Goal: Task Accomplishment & Management: Manage account settings

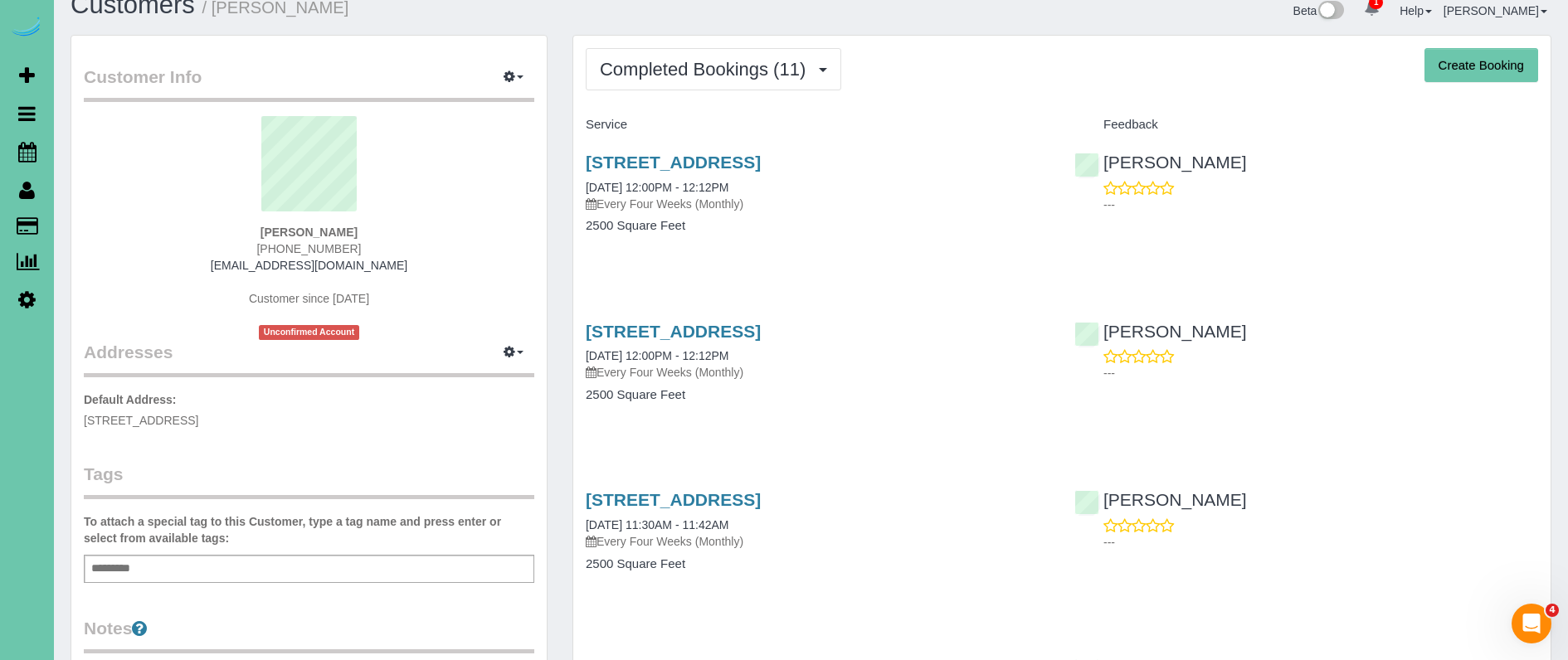
scroll to position [17, 0]
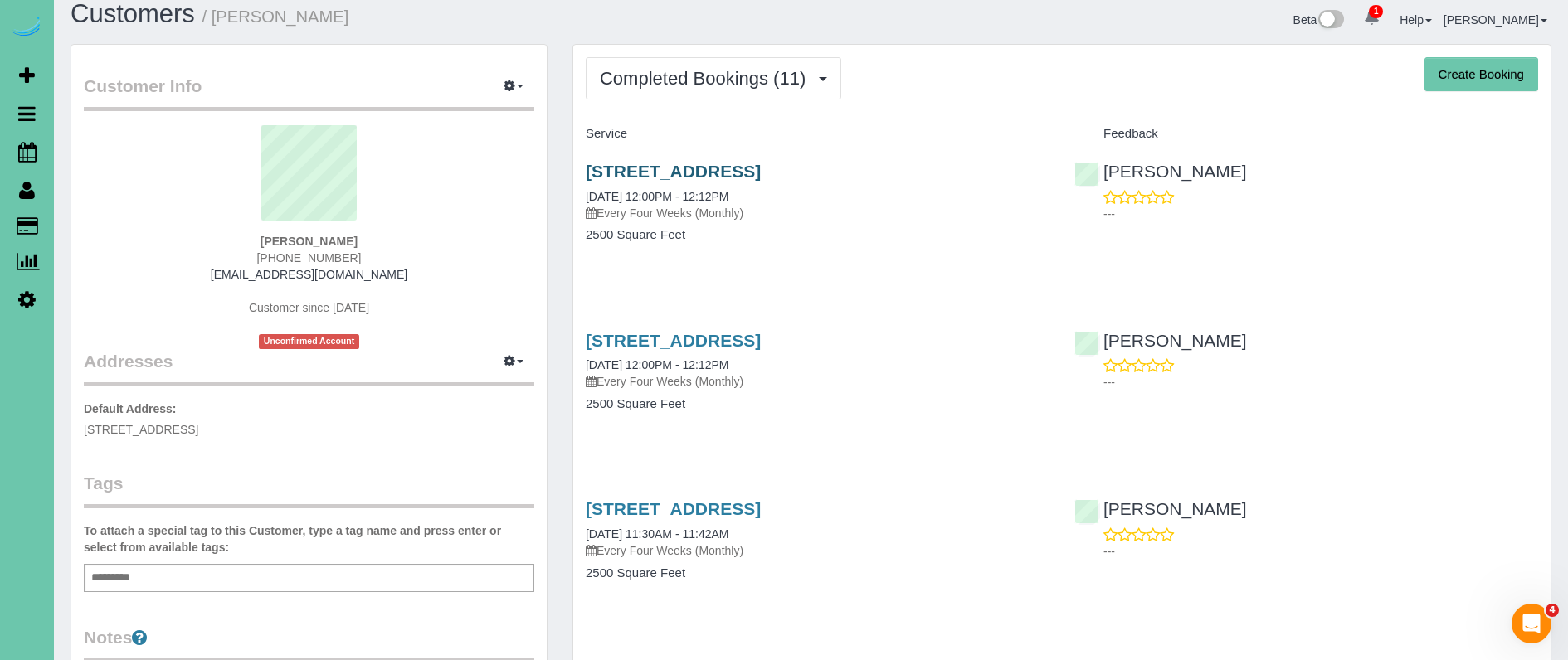
click at [680, 166] on link "[STREET_ADDRESS]" at bounding box center [673, 171] width 175 height 19
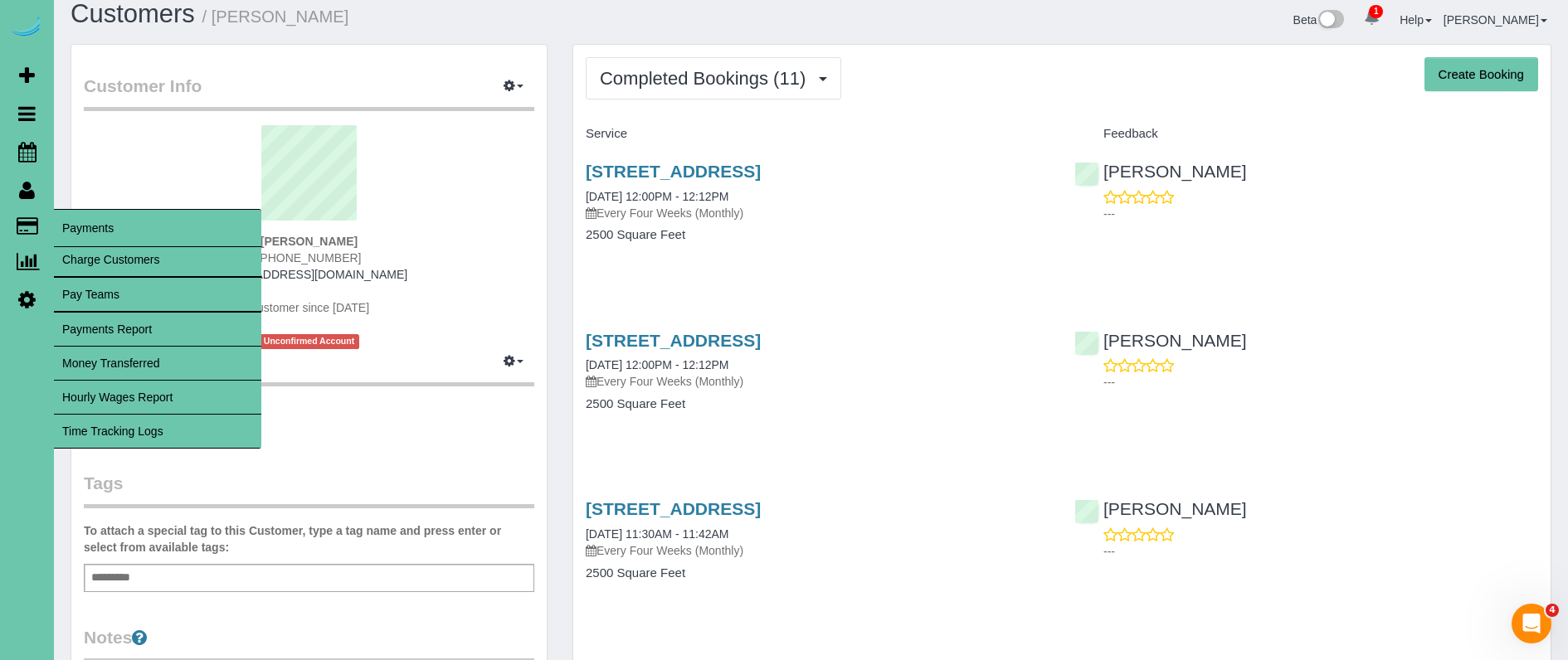
click at [170, 428] on link "Time Tracking Logs" at bounding box center [157, 430] width 208 height 33
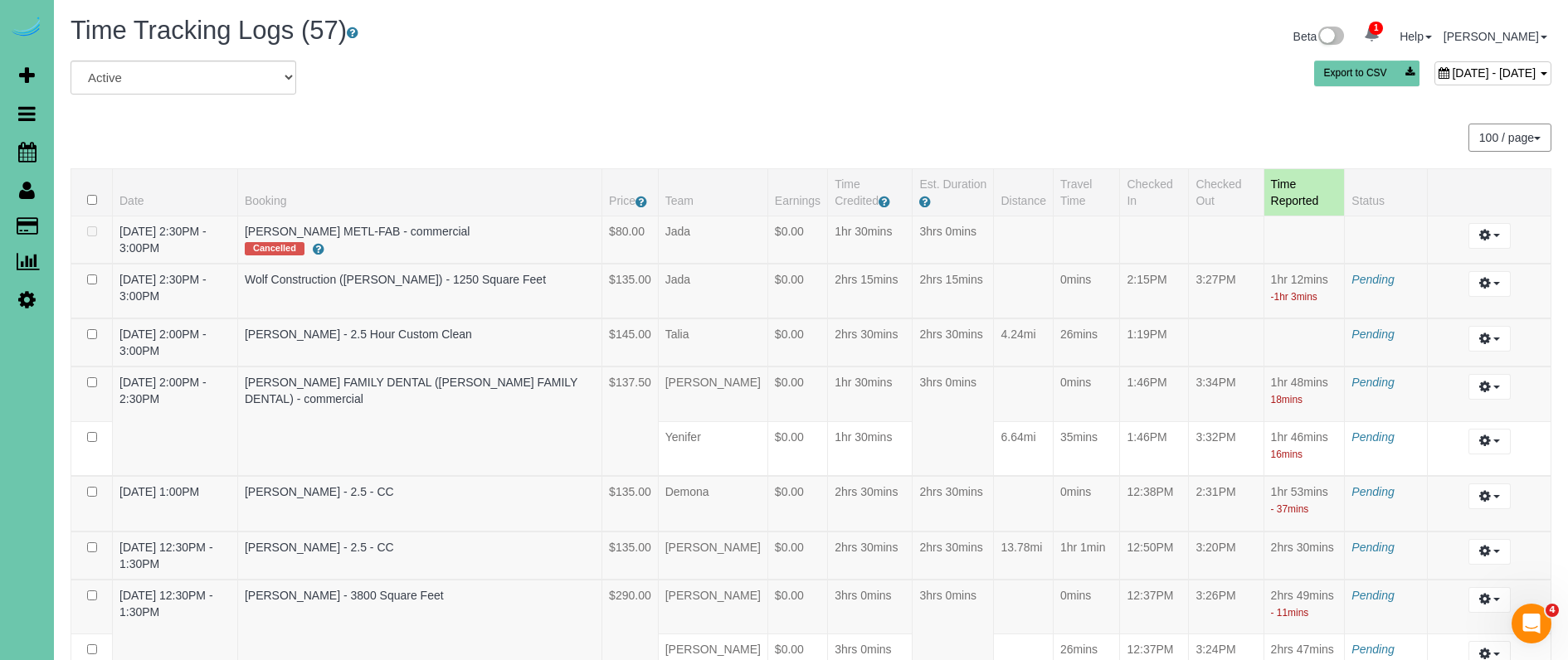
click at [1452, 77] on span "[DATE] - [DATE]" at bounding box center [1494, 73] width 84 height 13
type input "**********"
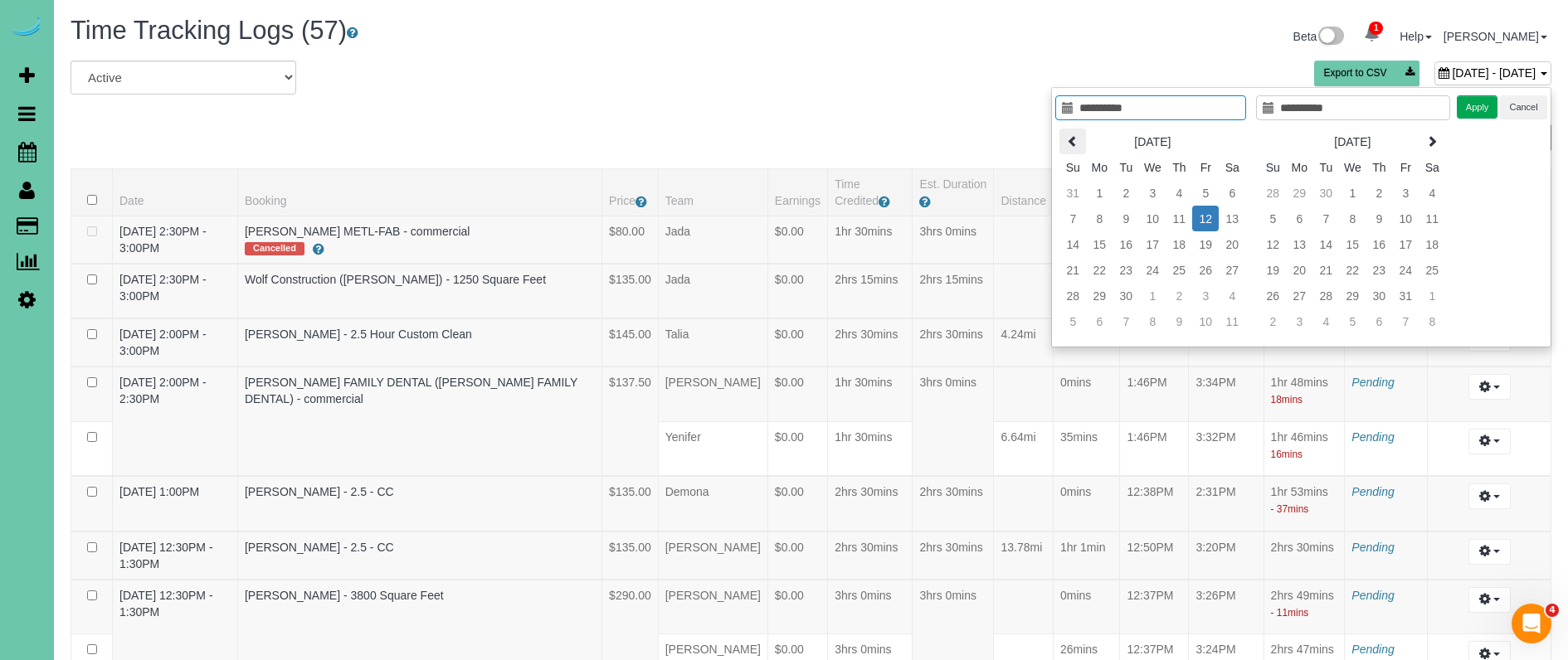
click at [1073, 145] on icon at bounding box center [1073, 141] width 12 height 12
type input "**********"
click at [1094, 274] on td "18" at bounding box center [1100, 270] width 27 height 26
type input "**********"
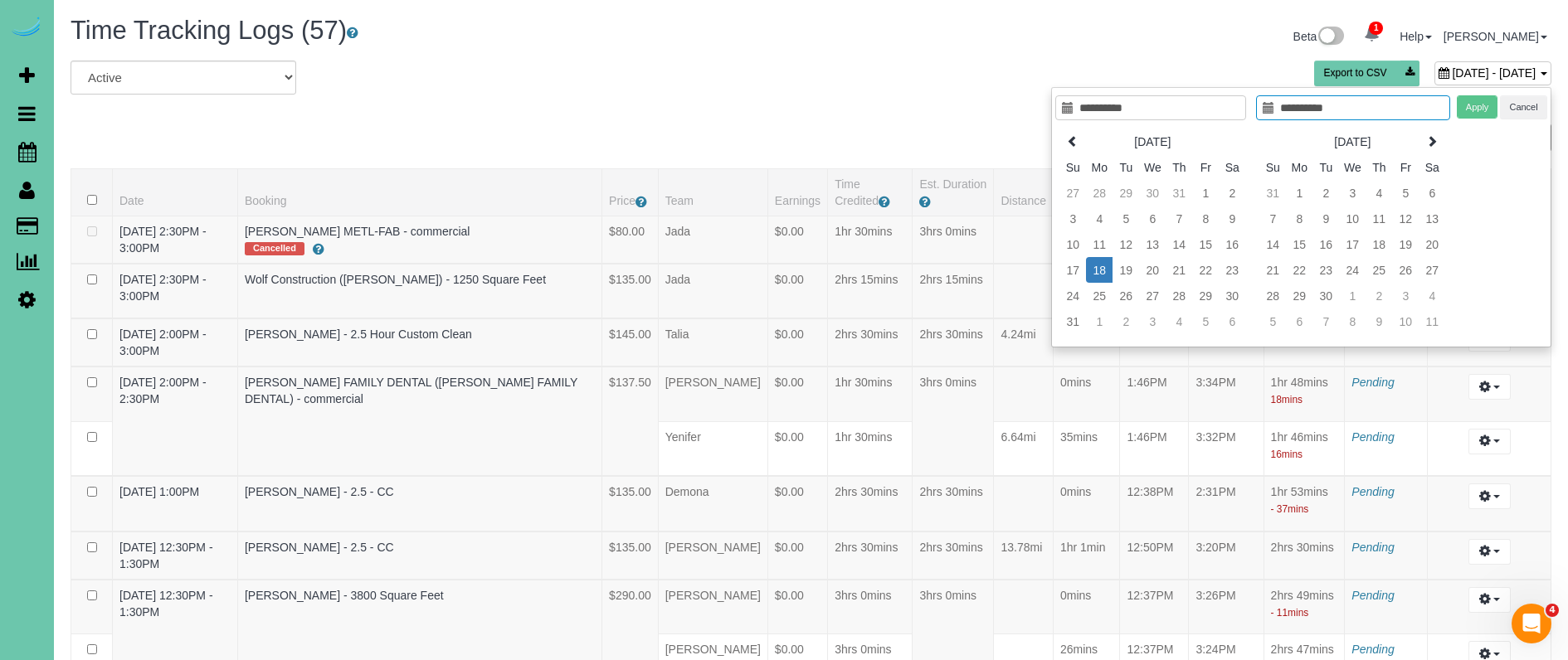
click at [1094, 274] on td "18" at bounding box center [1100, 270] width 27 height 26
click at [1467, 109] on button "Apply" at bounding box center [1477, 107] width 41 height 24
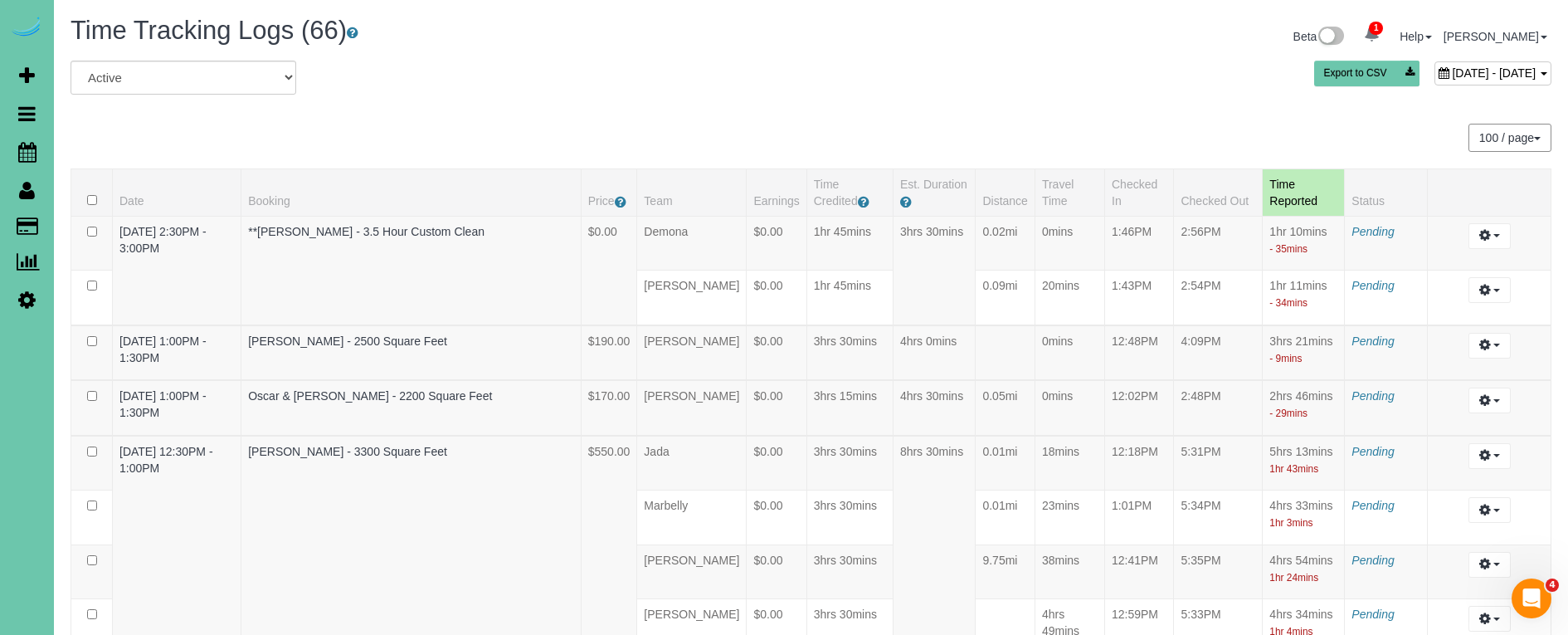
scroll to position [1647, 0]
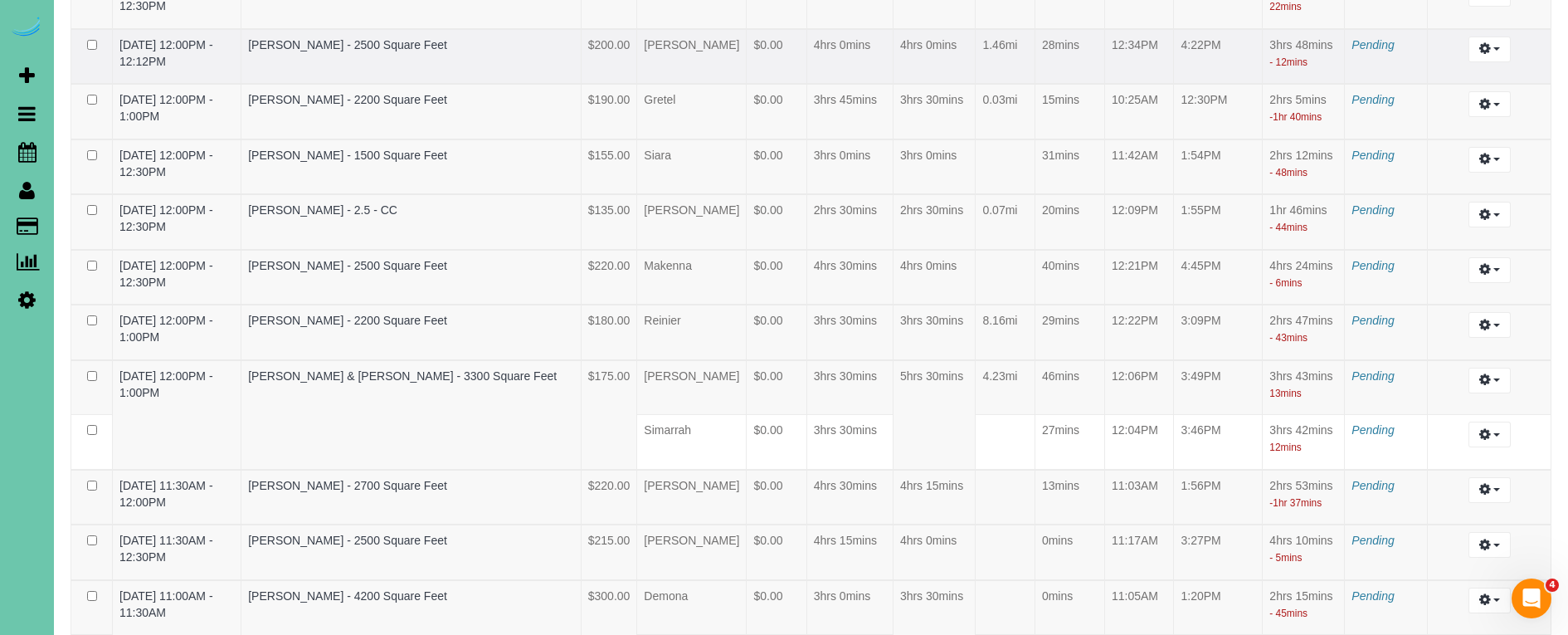
click at [921, 85] on td "4hrs 0mins" at bounding box center [934, 57] width 83 height 56
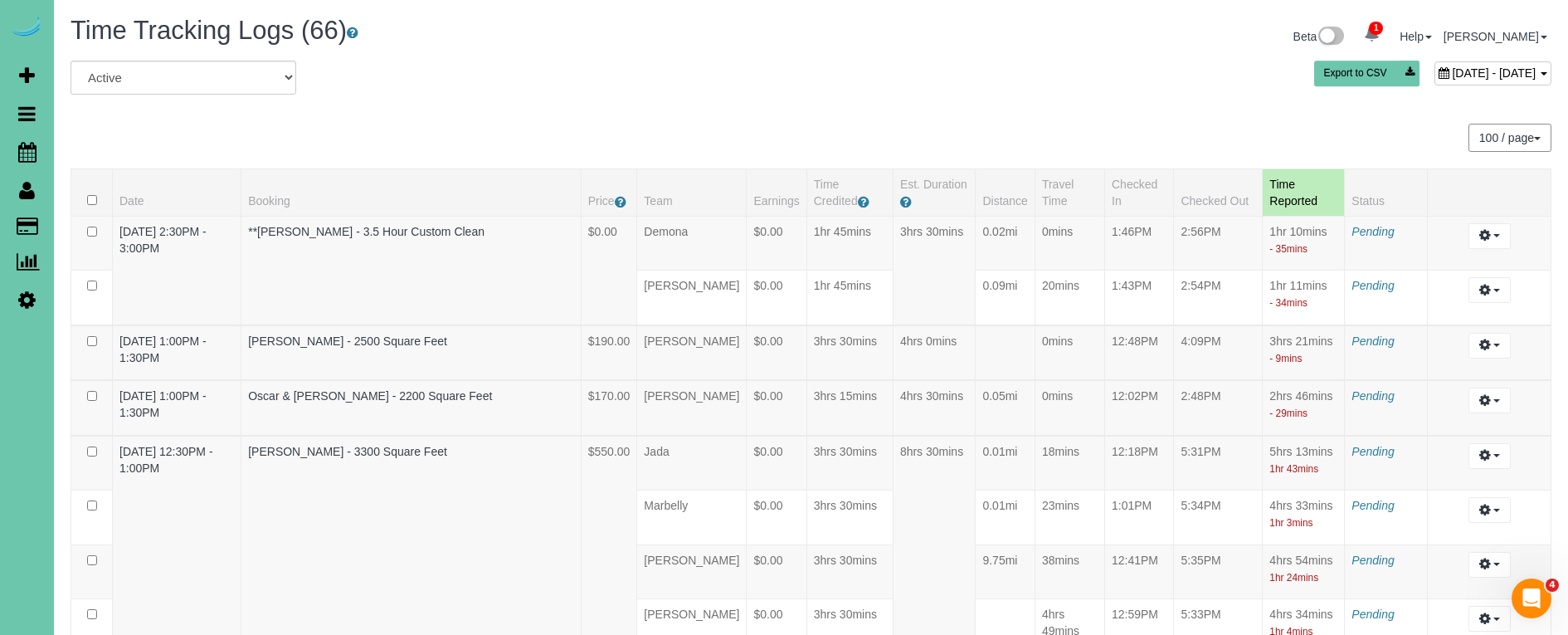
scroll to position [0, 0]
click at [1434, 64] on div "[DATE] - [DATE]" at bounding box center [1492, 73] width 117 height 24
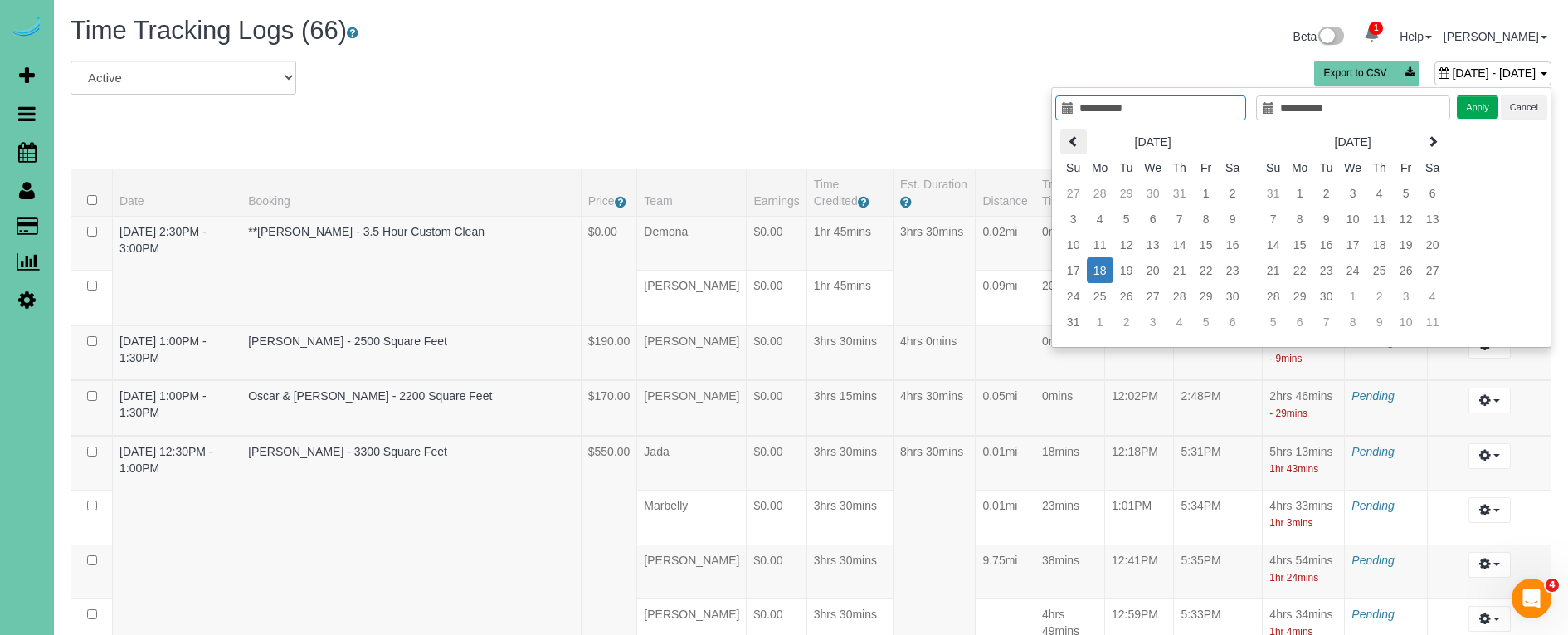
click at [1075, 144] on icon at bounding box center [1074, 141] width 12 height 12
type input "**********"
click at [1095, 262] on td "21" at bounding box center [1101, 270] width 27 height 26
type input "**********"
click at [1095, 262] on td "21" at bounding box center [1101, 270] width 27 height 26
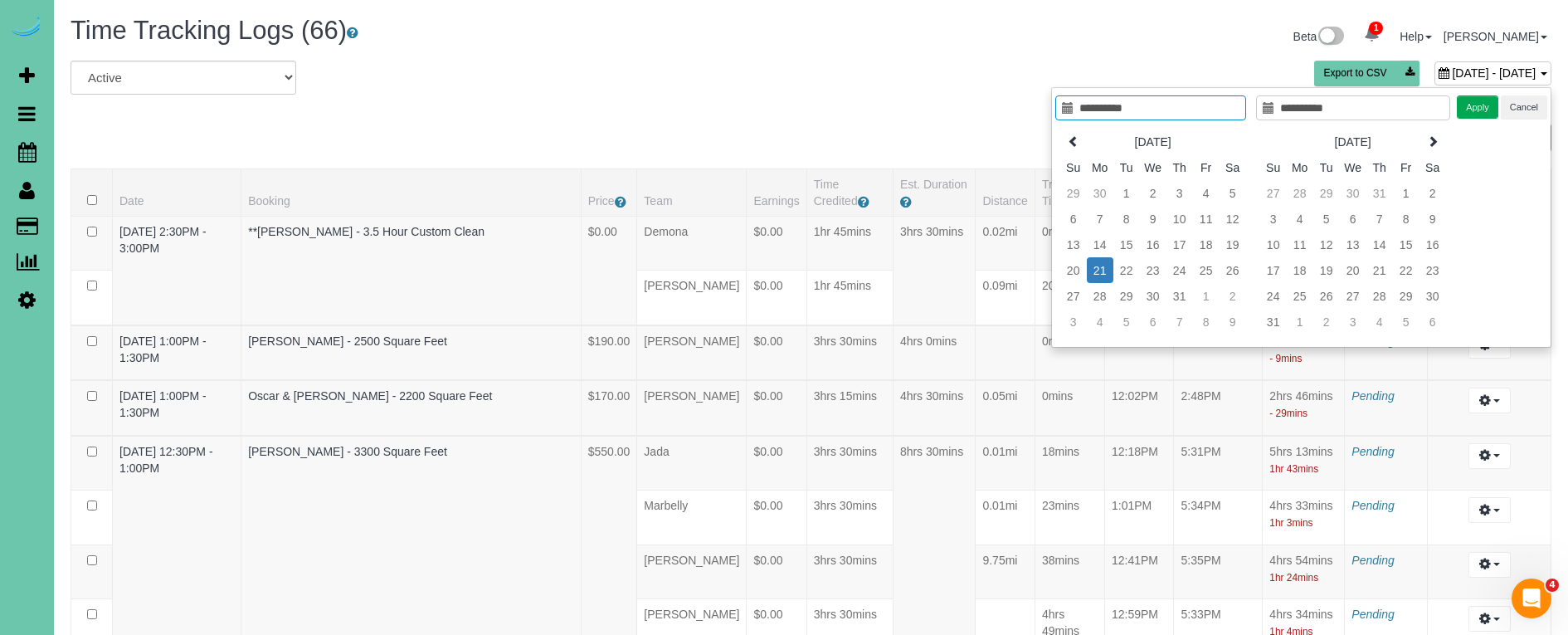
drag, startPoint x: 1470, startPoint y: 103, endPoint x: 1411, endPoint y: 72, distance: 66.6
click at [1470, 103] on button "Apply" at bounding box center [1477, 107] width 41 height 24
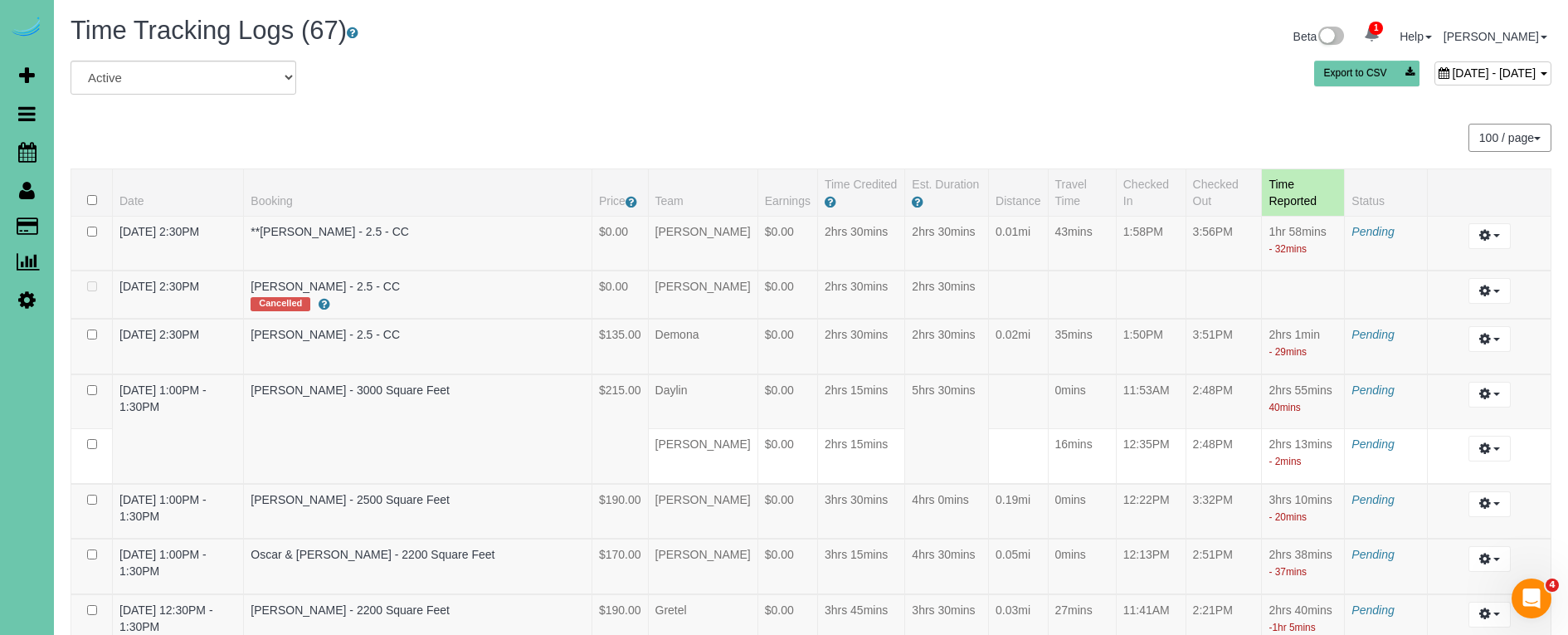
drag, startPoint x: 1406, startPoint y: 76, endPoint x: 1391, endPoint y: 79, distance: 15.3
click at [1452, 76] on span "[DATE] - [DATE]" at bounding box center [1494, 73] width 84 height 13
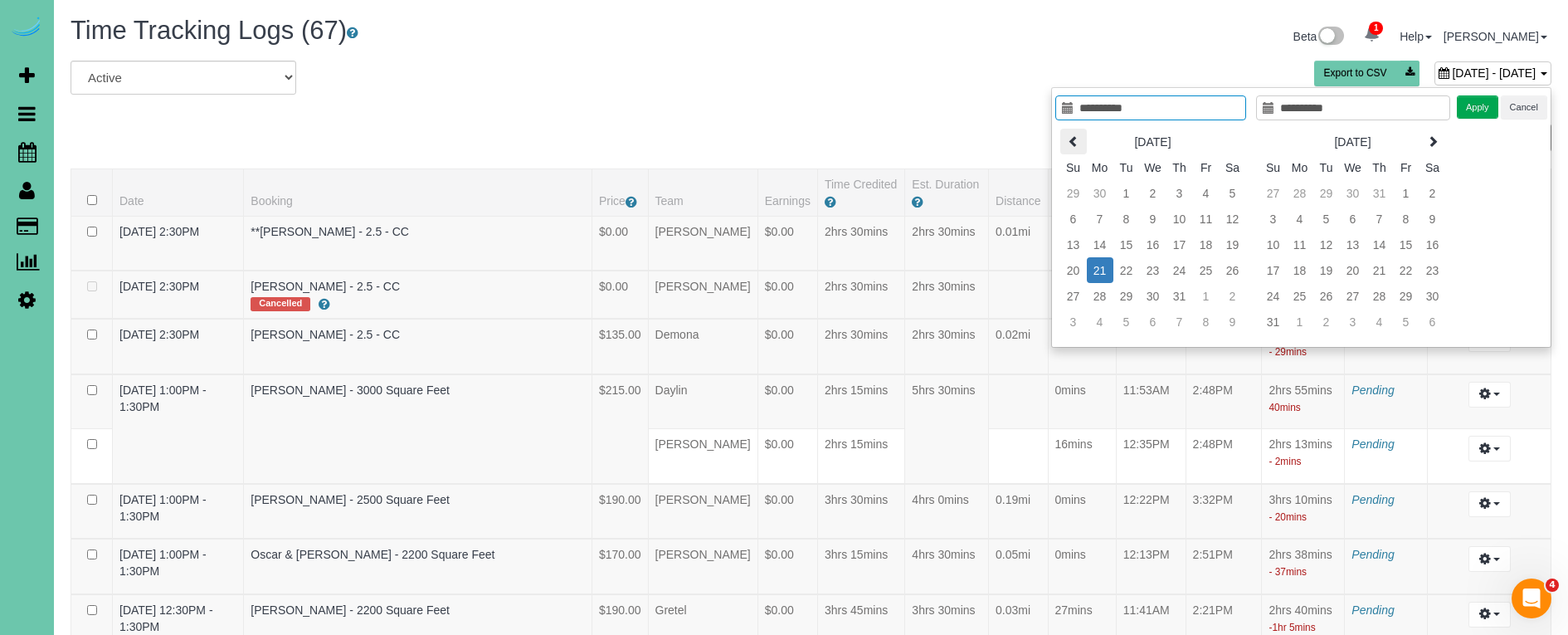
click at [1069, 142] on icon at bounding box center [1074, 141] width 12 height 12
type input "**********"
click at [1098, 299] on td "23" at bounding box center [1101, 295] width 27 height 26
type input "**********"
click at [1097, 298] on td "23" at bounding box center [1101, 295] width 27 height 26
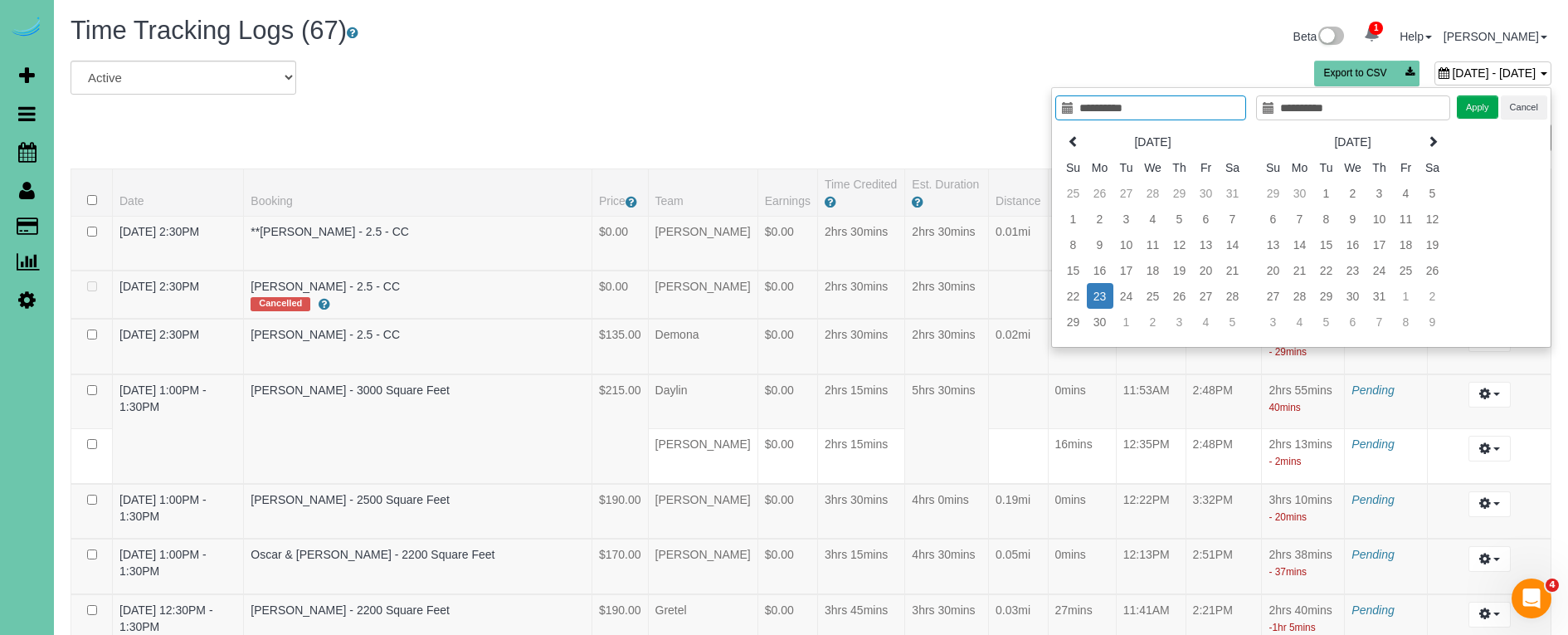
type input "**********"
click at [1480, 103] on button "Apply" at bounding box center [1477, 107] width 41 height 24
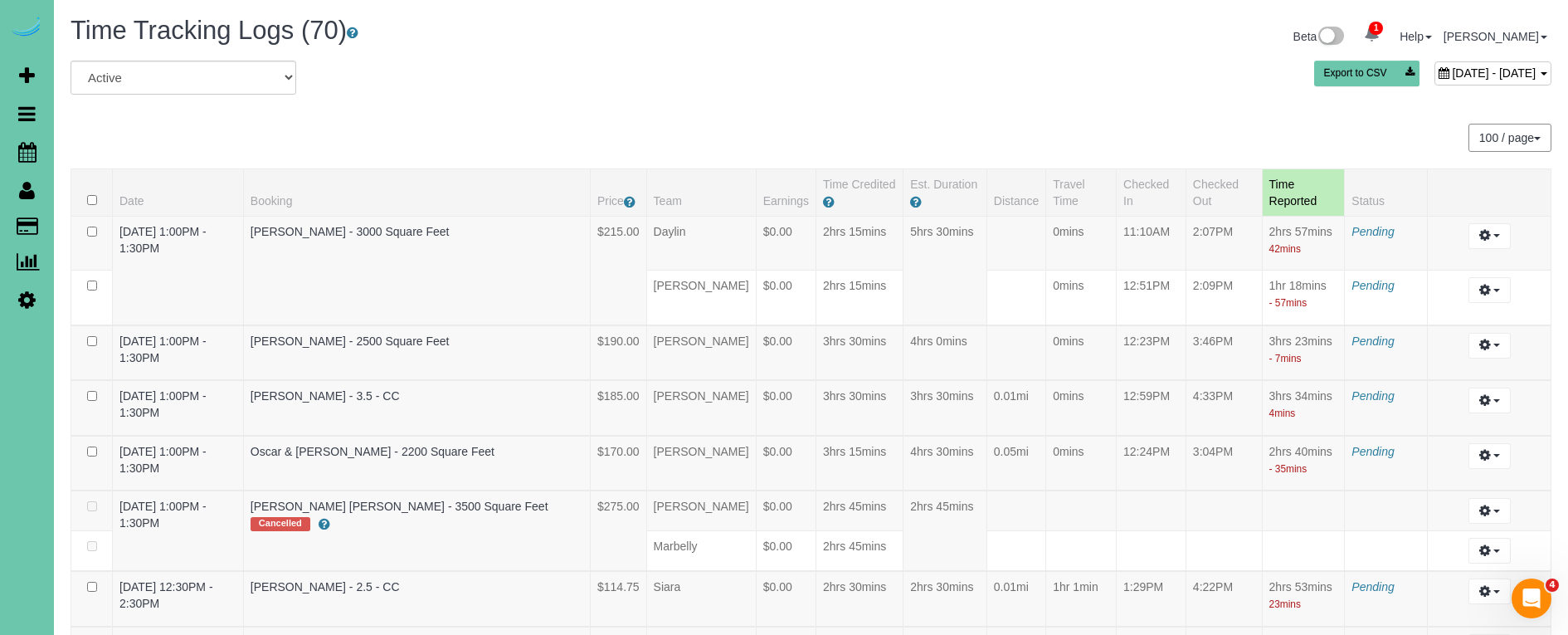
scroll to position [2031, 0]
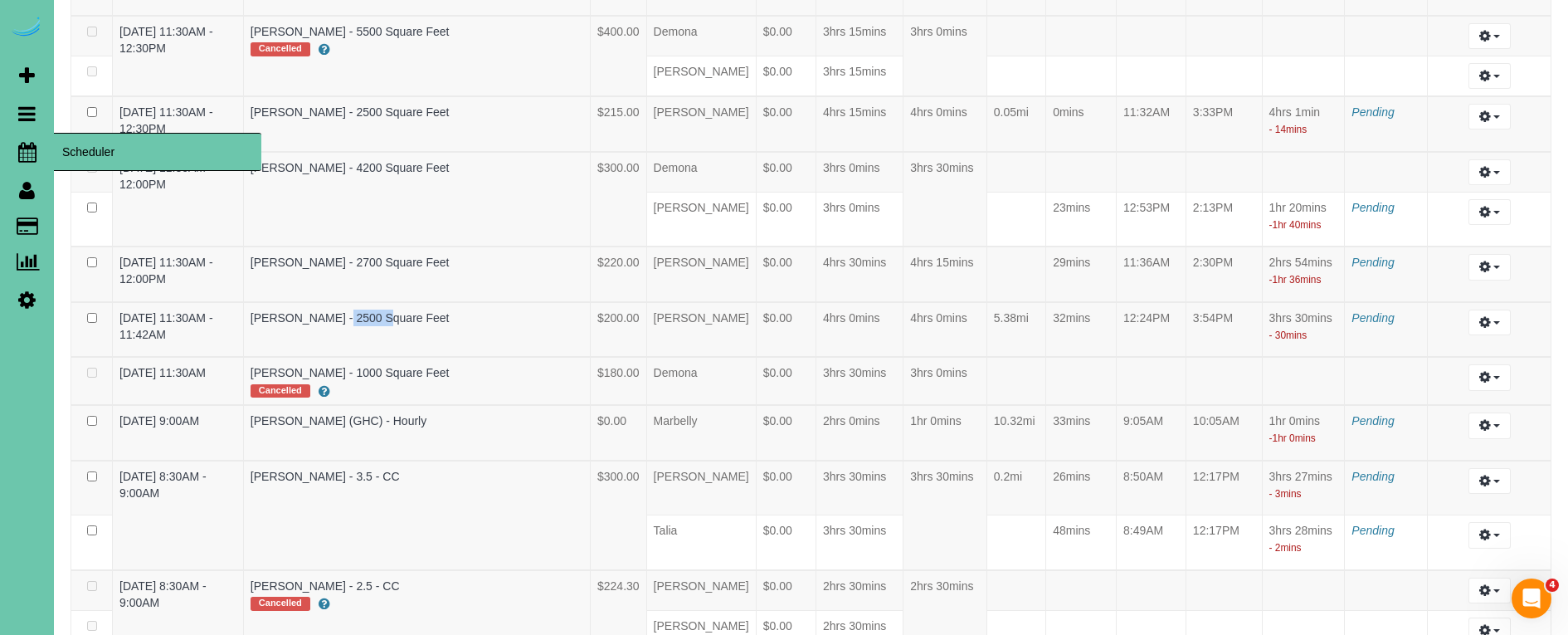
click at [18, 156] on icon at bounding box center [28, 152] width 18 height 20
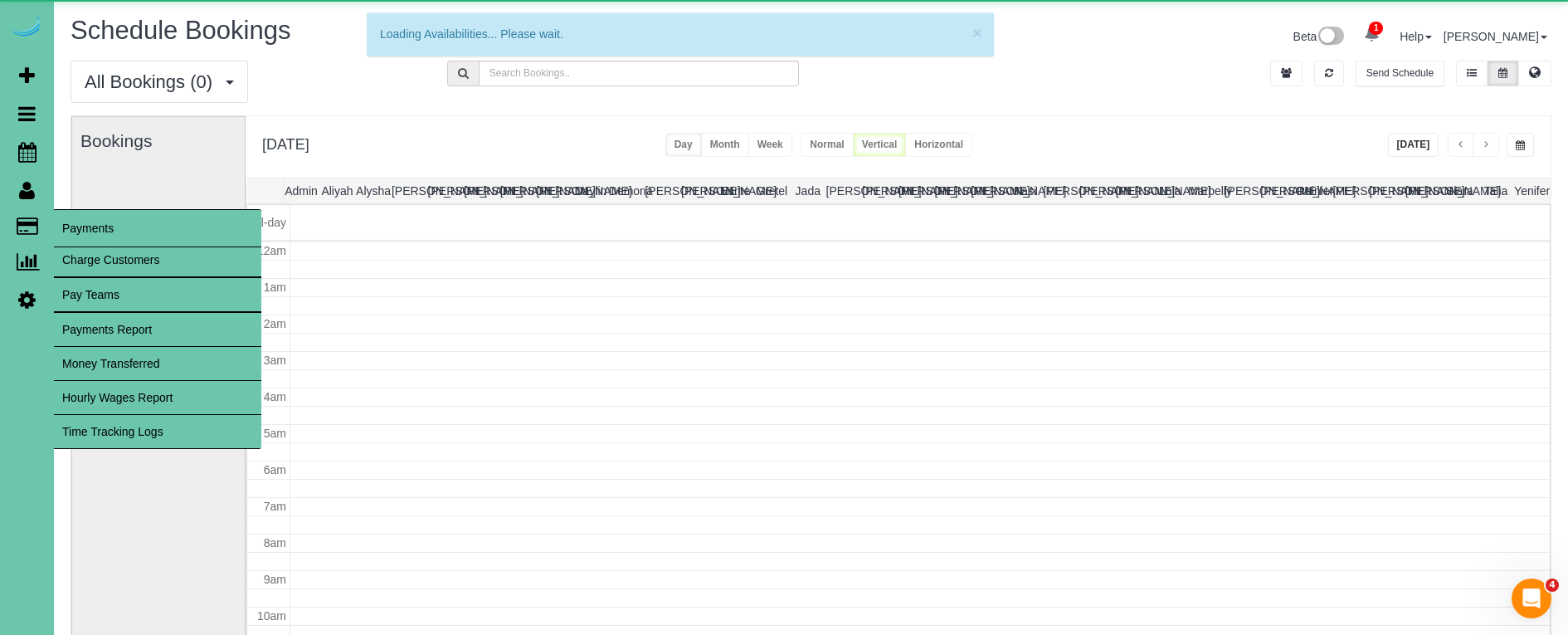
scroll to position [220, 0]
click at [79, 233] on span "Payments" at bounding box center [157, 228] width 208 height 38
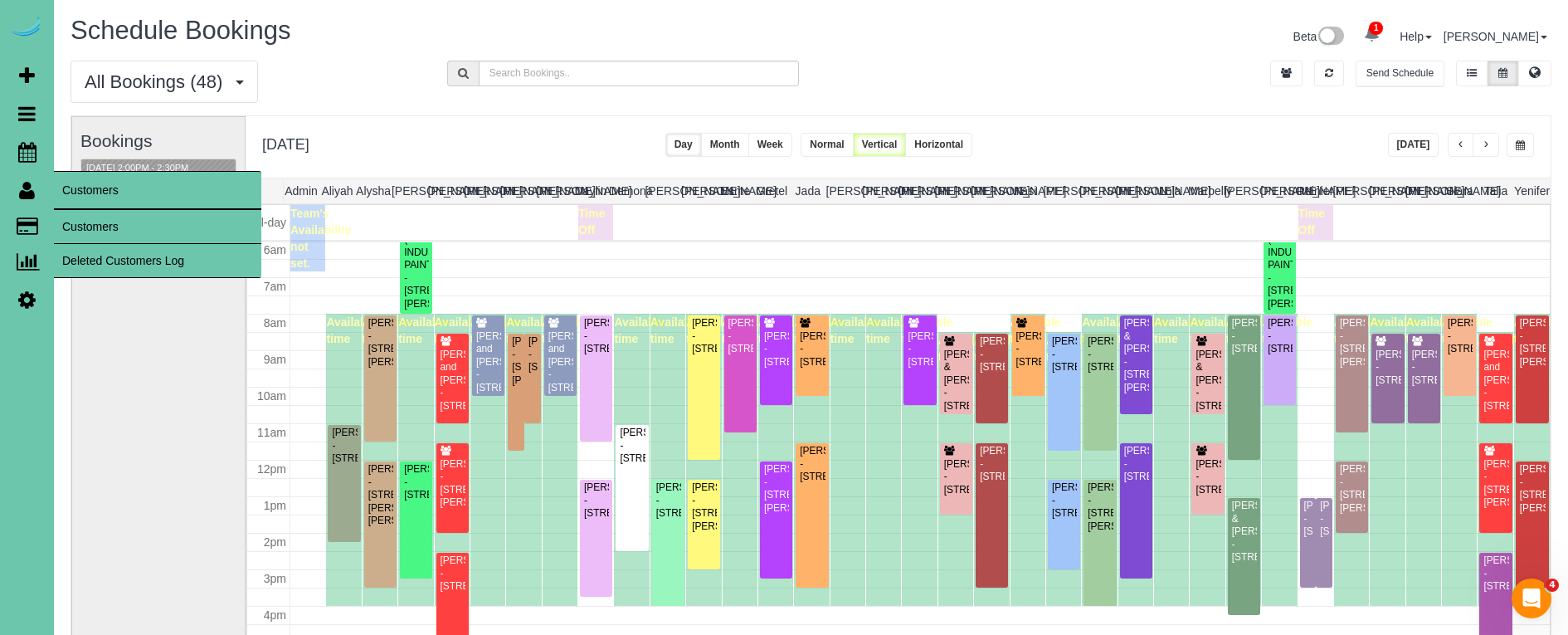
click at [71, 220] on link "Customers" at bounding box center [157, 226] width 208 height 33
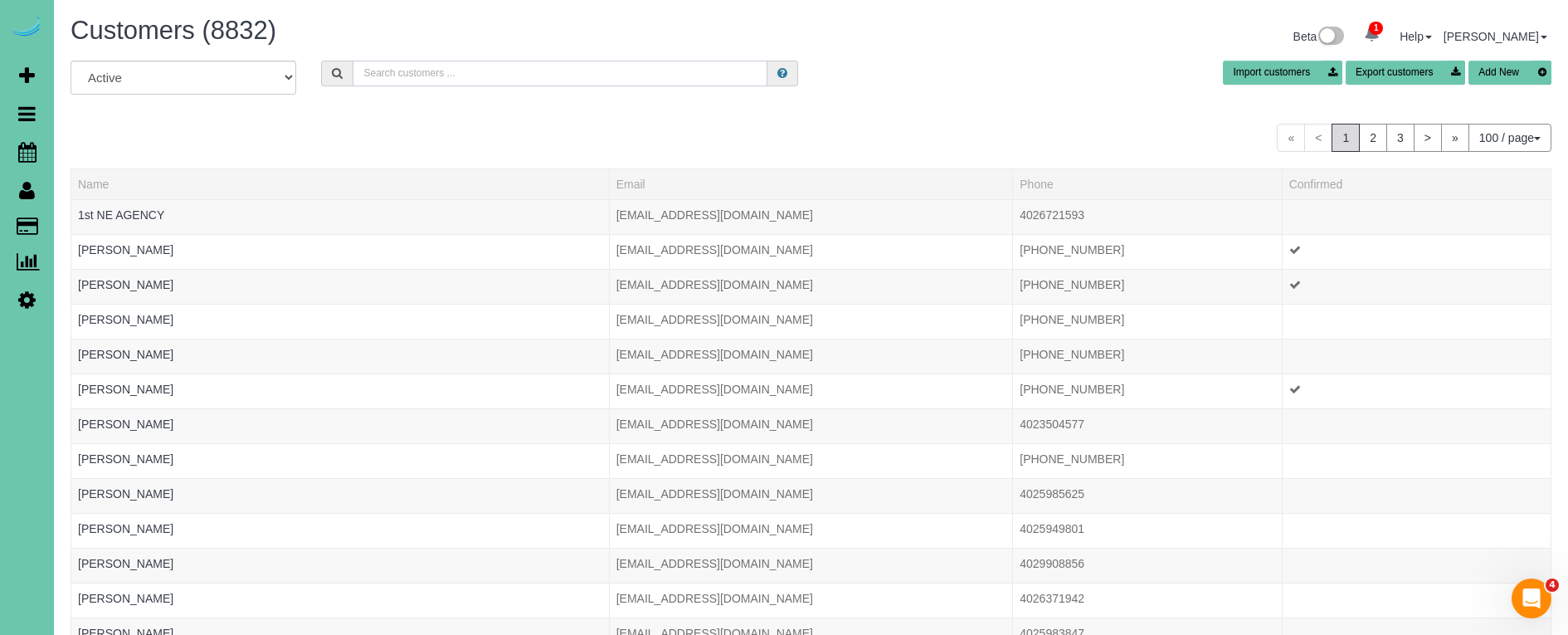
click at [404, 61] on input "text" at bounding box center [559, 73] width 414 height 26
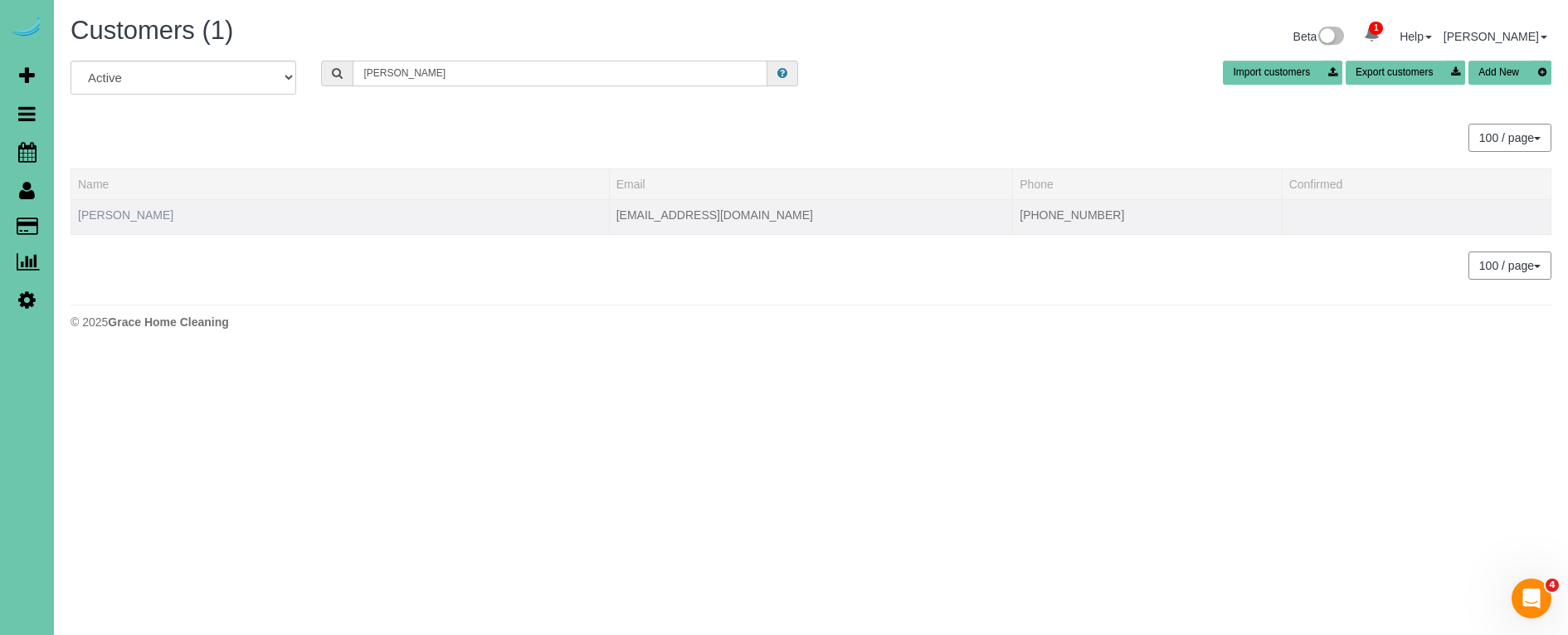
type input "[PERSON_NAME]"
click at [135, 218] on link "[PERSON_NAME]" at bounding box center [125, 215] width 95 height 13
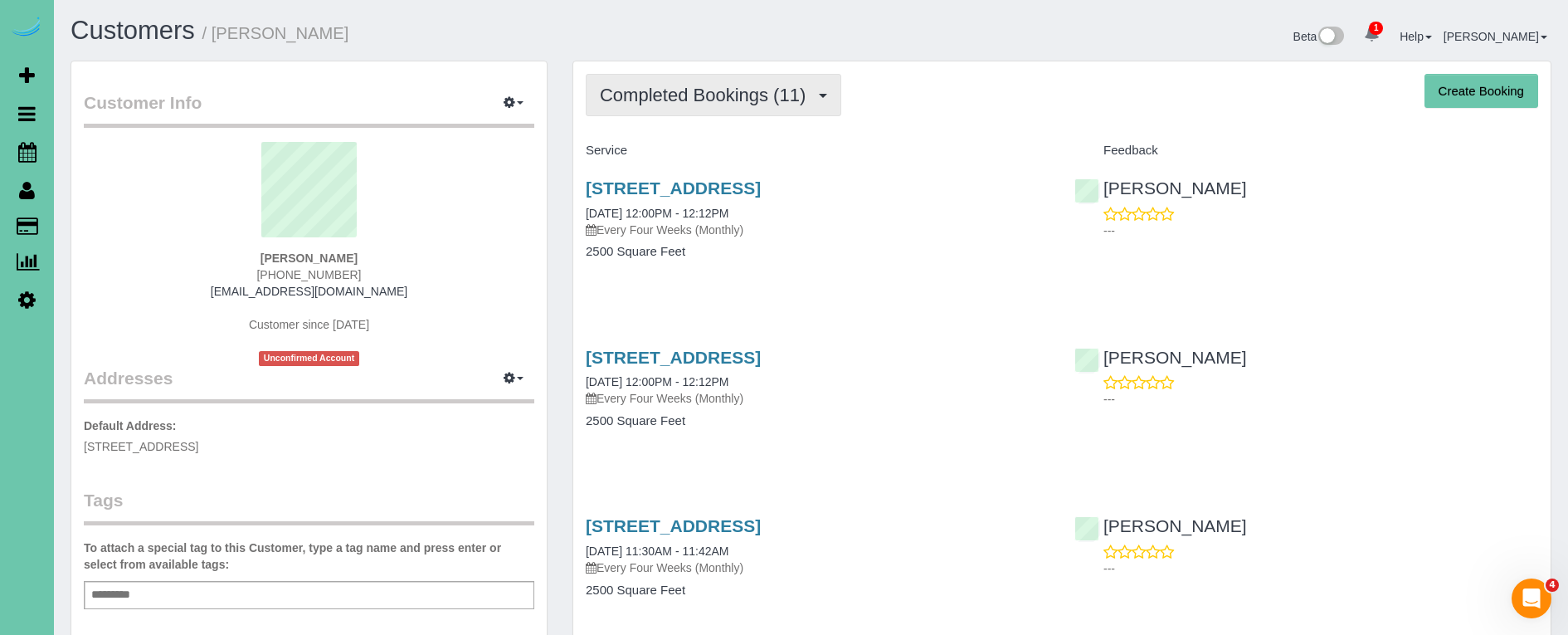
click at [721, 88] on span "Completed Bookings (11)" at bounding box center [706, 95] width 214 height 21
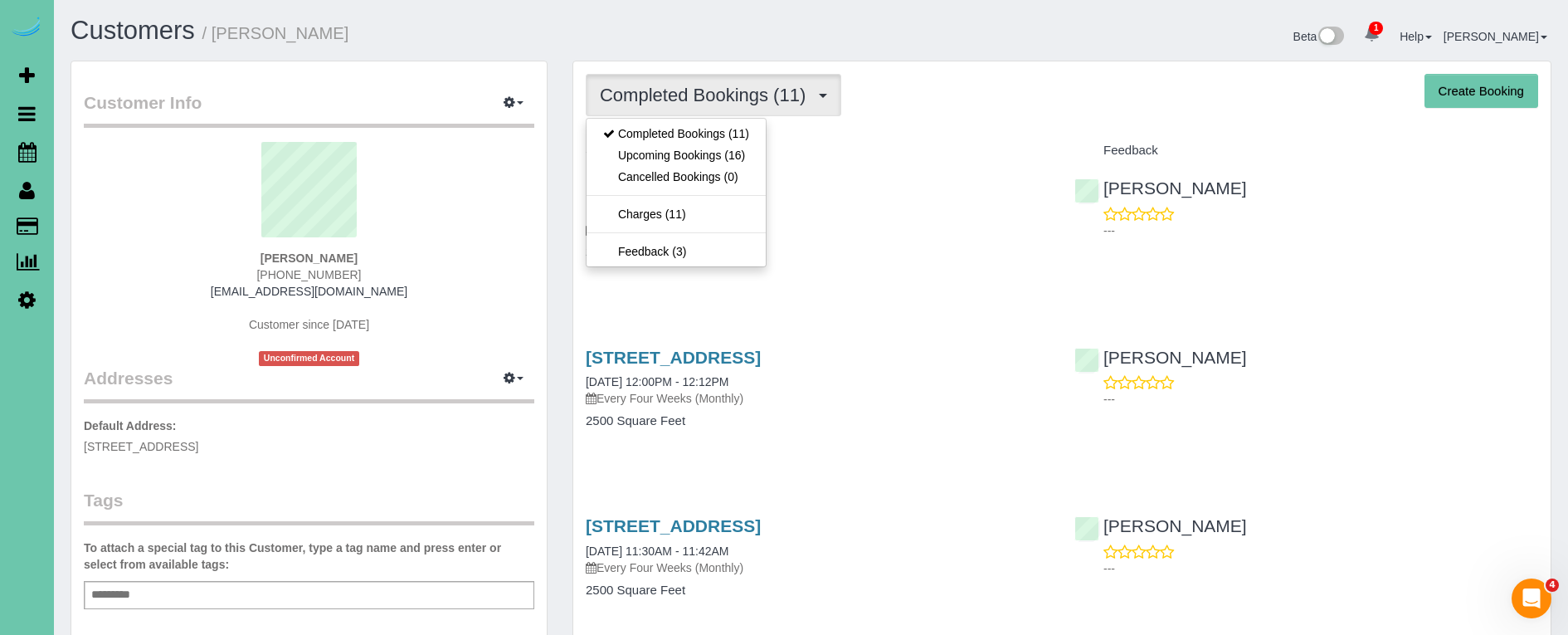
click at [722, 156] on link "Upcoming Bookings (16)" at bounding box center [676, 156] width 179 height 22
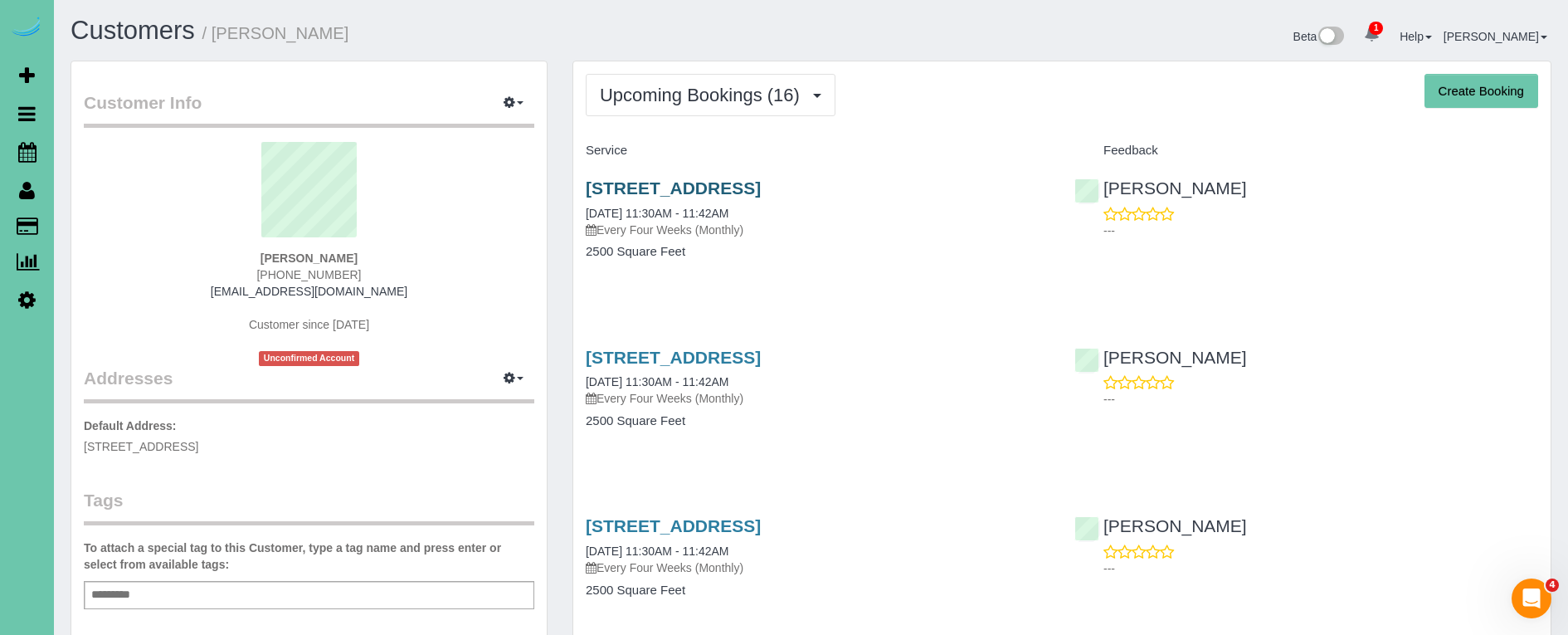
click at [607, 179] on link "[STREET_ADDRESS]" at bounding box center [673, 188] width 175 height 19
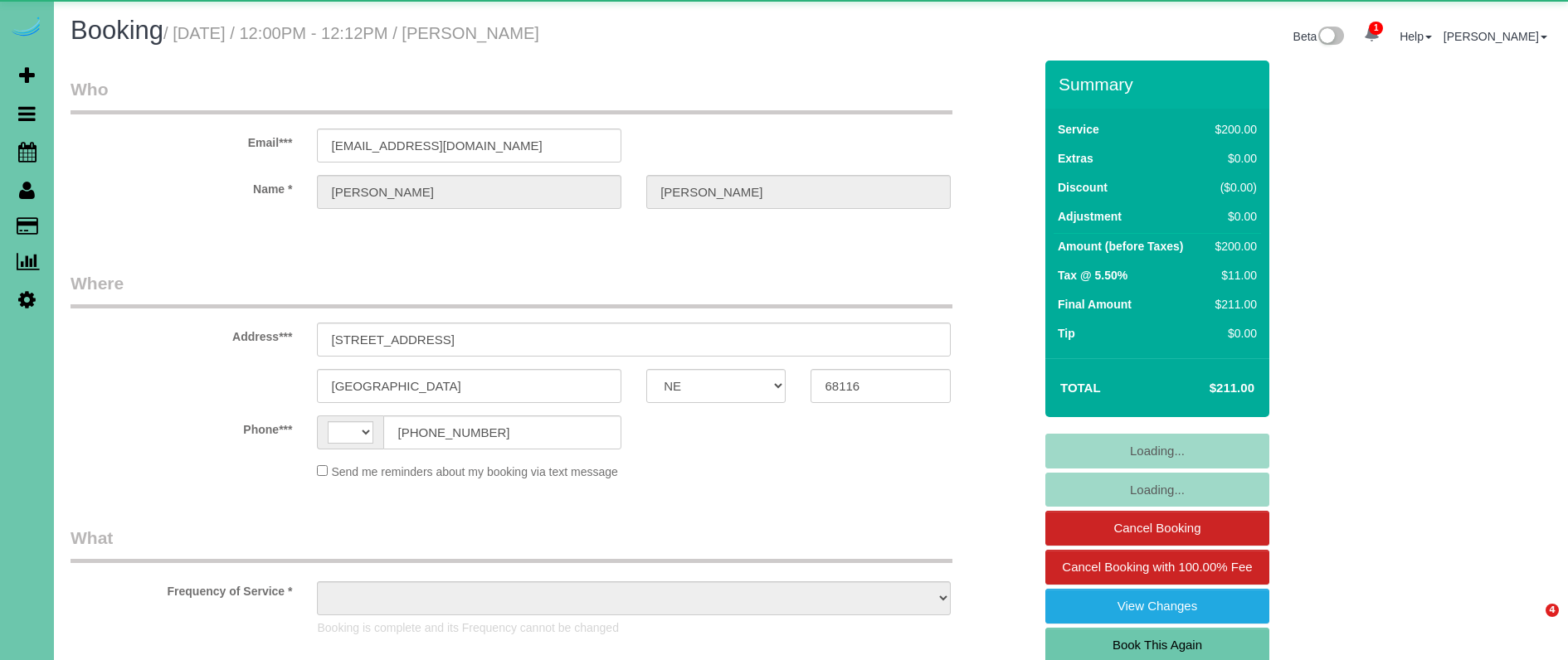
select select "NE"
select select "string:US"
select select "object:658"
select select "string:fspay-a1f73443-6ec7-4f5d-bee7-862e2ab21d54"
select select "object:707"
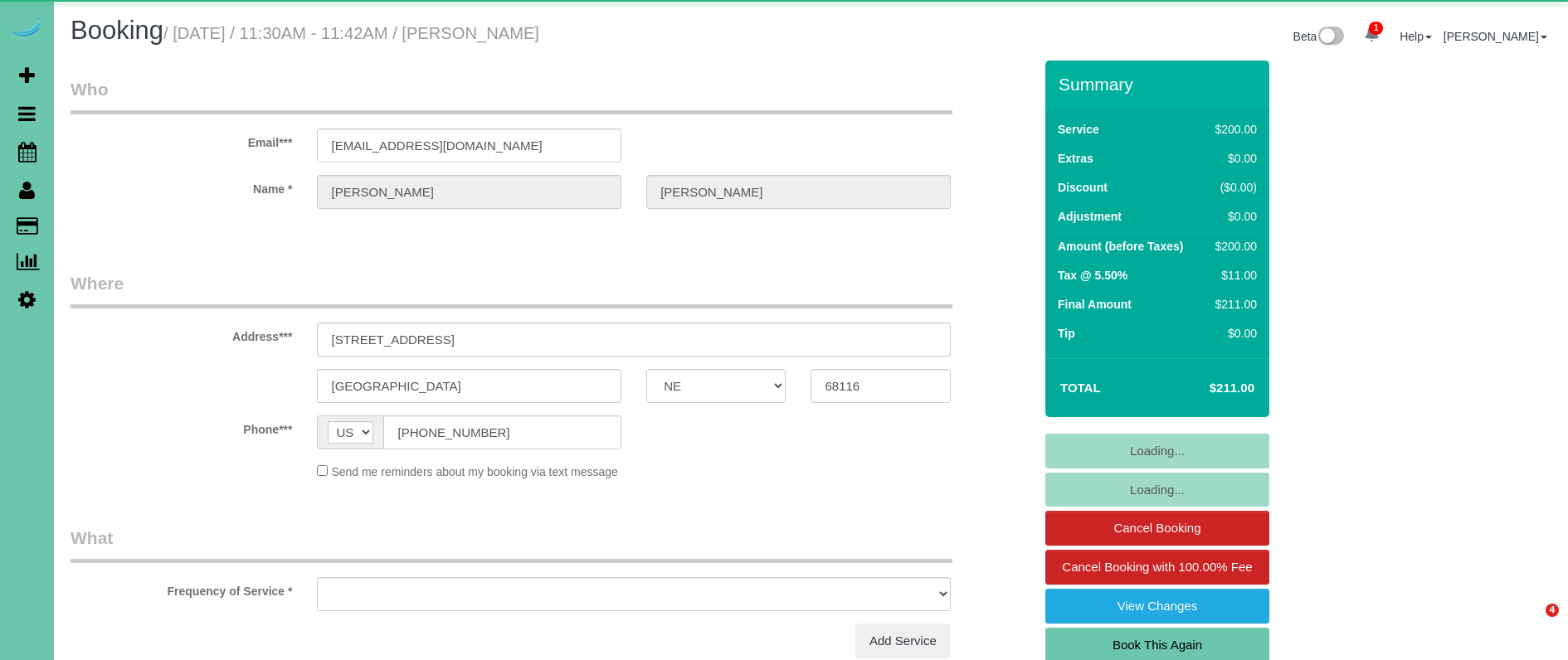
select select "NE"
select select "object:688"
select select "string:fspay-a1f73443-6ec7-4f5d-bee7-862e2ab21d54"
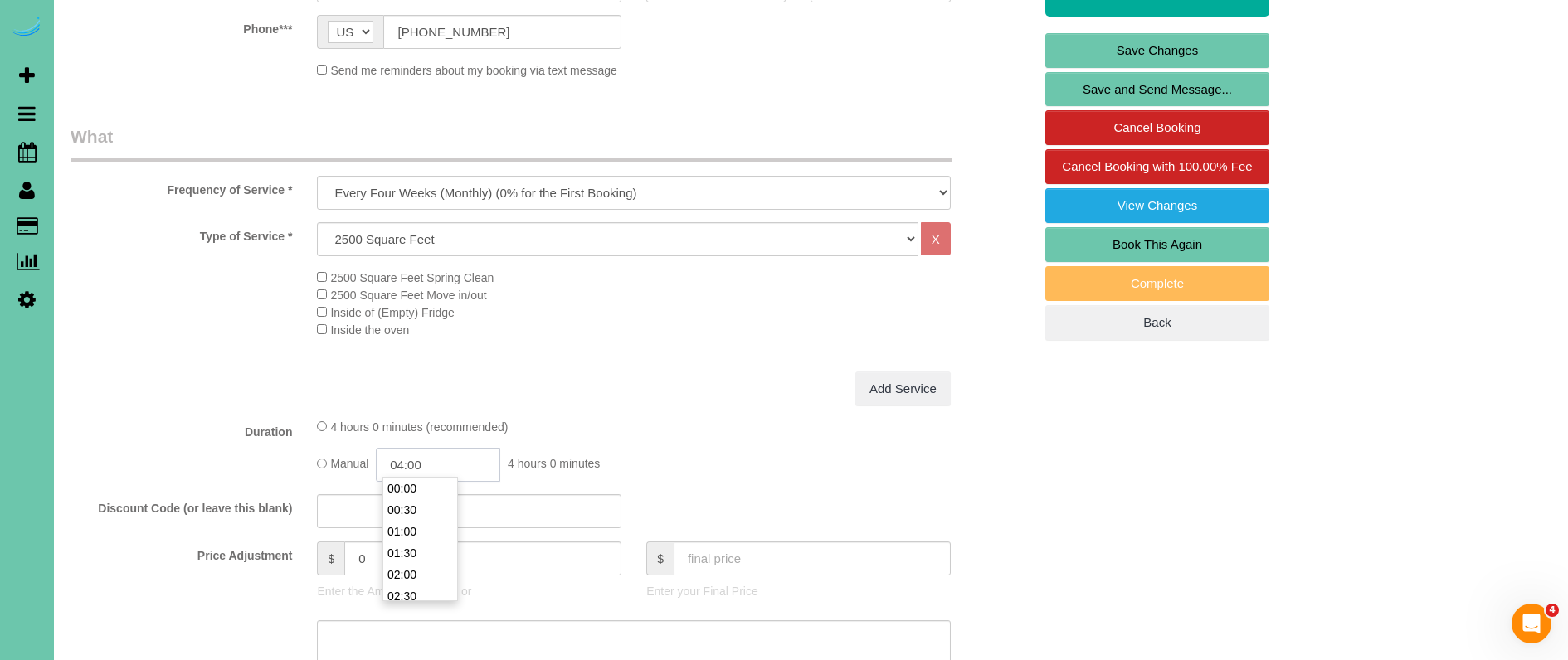
scroll to position [151, 0]
drag, startPoint x: 454, startPoint y: 456, endPoint x: 402, endPoint y: 454, distance: 52.0
click at [402, 454] on input "04:00" at bounding box center [438, 465] width 124 height 34
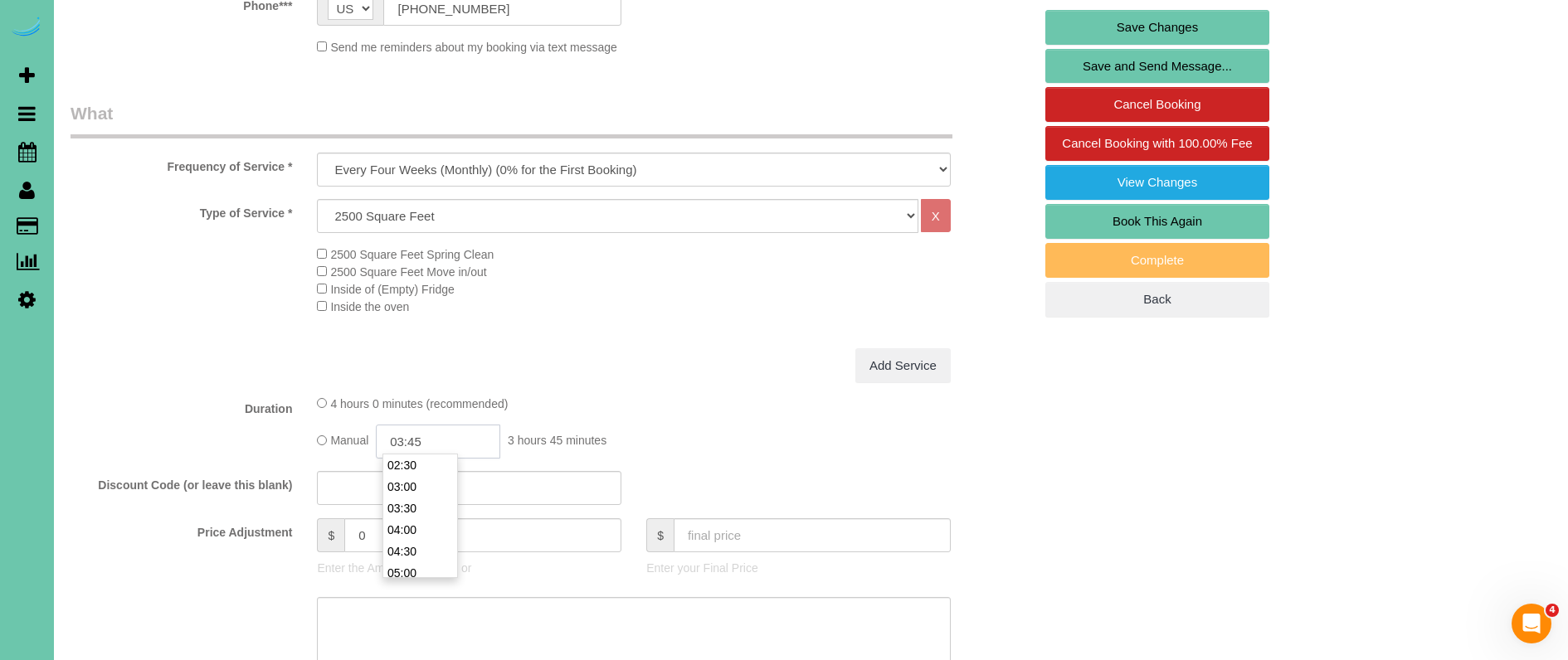
type input "03:45"
click at [710, 403] on div "4 hours 0 minutes (recommended)" at bounding box center [633, 403] width 633 height 18
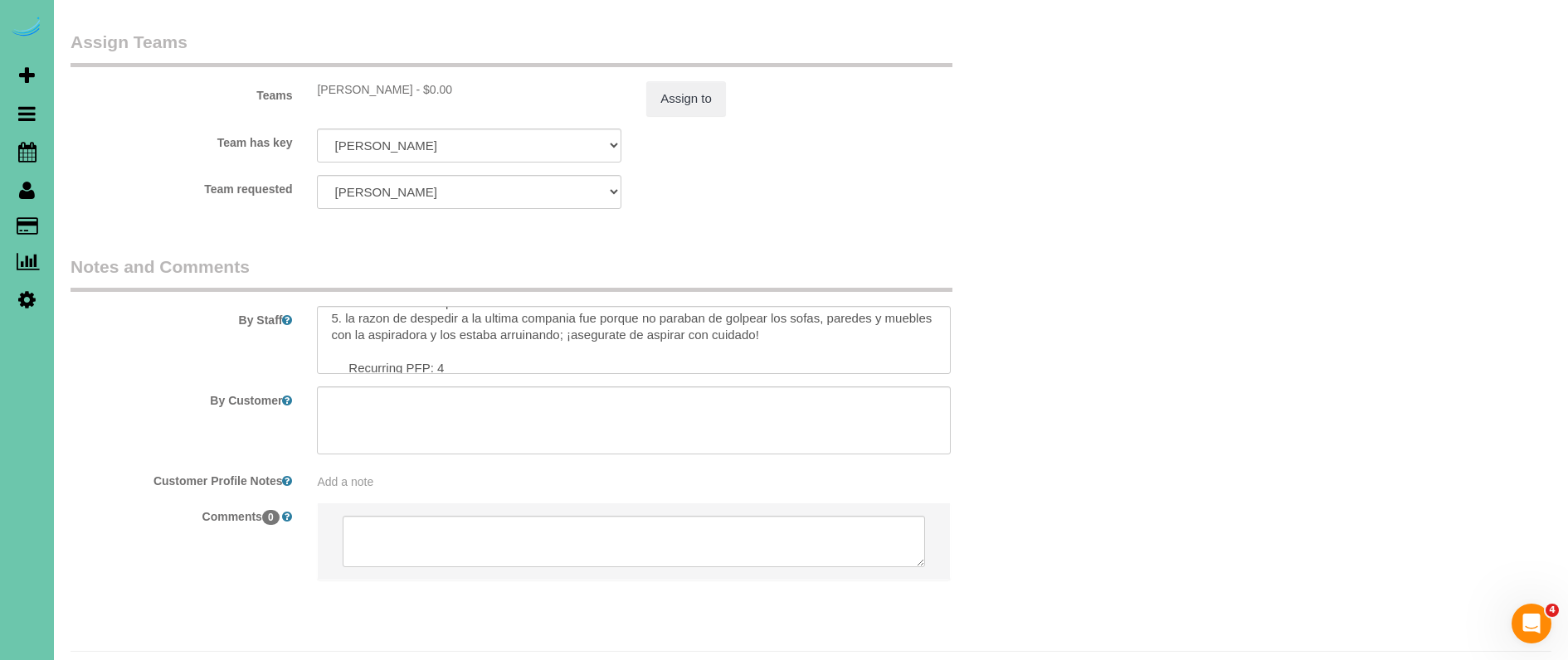
scroll to position [203, 0]
click at [451, 314] on textarea at bounding box center [633, 340] width 633 height 68
type textarea "1. credit 2. client home 3.monthly recurring - main floor no den, upstairs no k…"
click at [681, 82] on button "Assign to" at bounding box center [686, 98] width 80 height 34
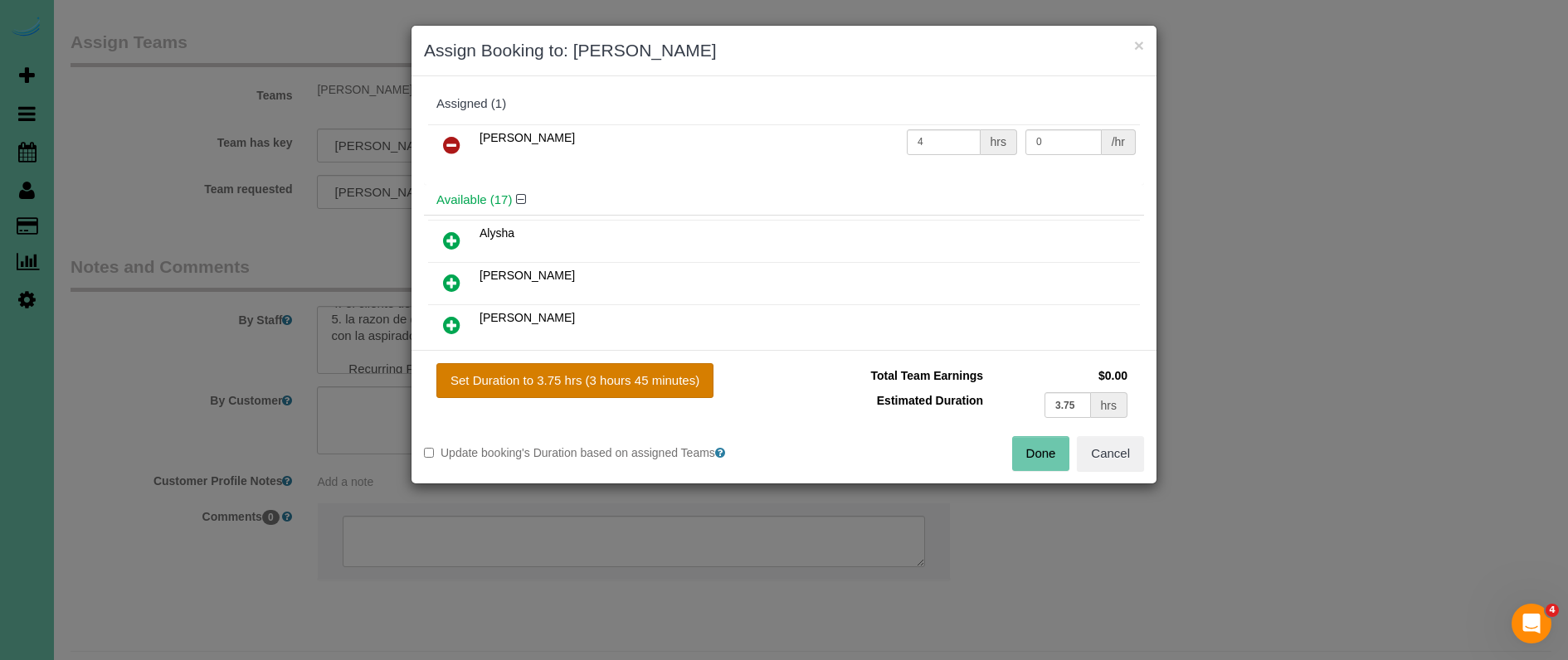
click at [634, 376] on button "Set Duration to 3.75 hrs (3 hours 45 minutes)" at bounding box center [575, 380] width 277 height 34
type input "3.75"
click at [1029, 456] on button "Done" at bounding box center [1041, 453] width 58 height 34
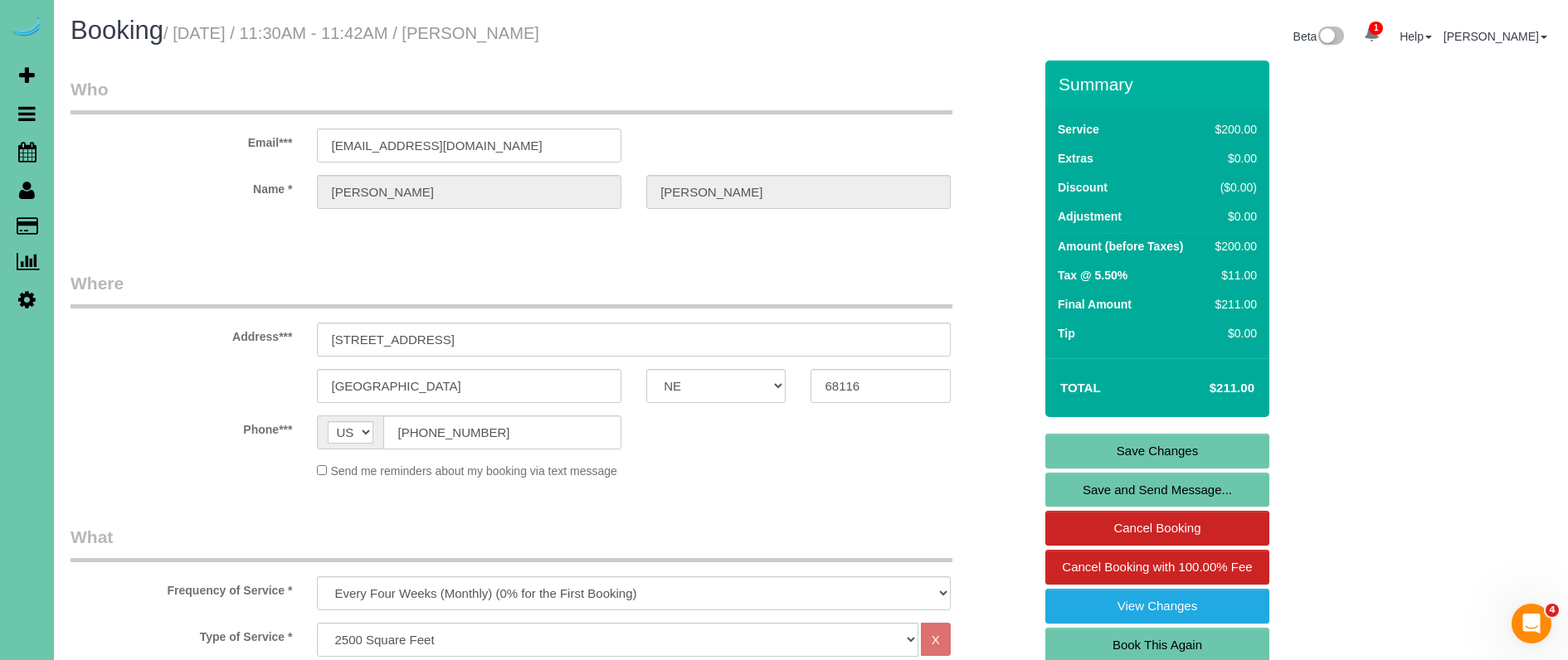
scroll to position [0, 0]
drag, startPoint x: 478, startPoint y: 436, endPoint x: 391, endPoint y: 433, distance: 87.1
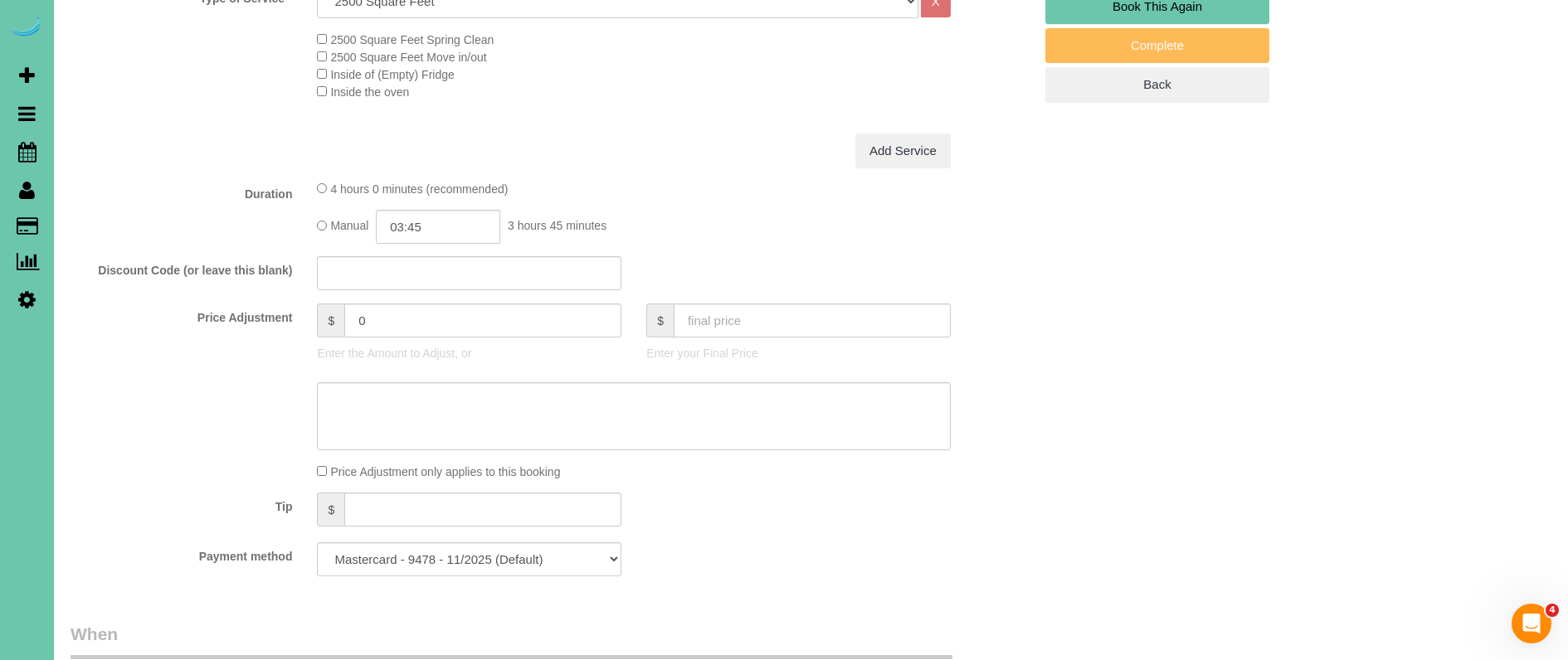
scroll to position [662, 0]
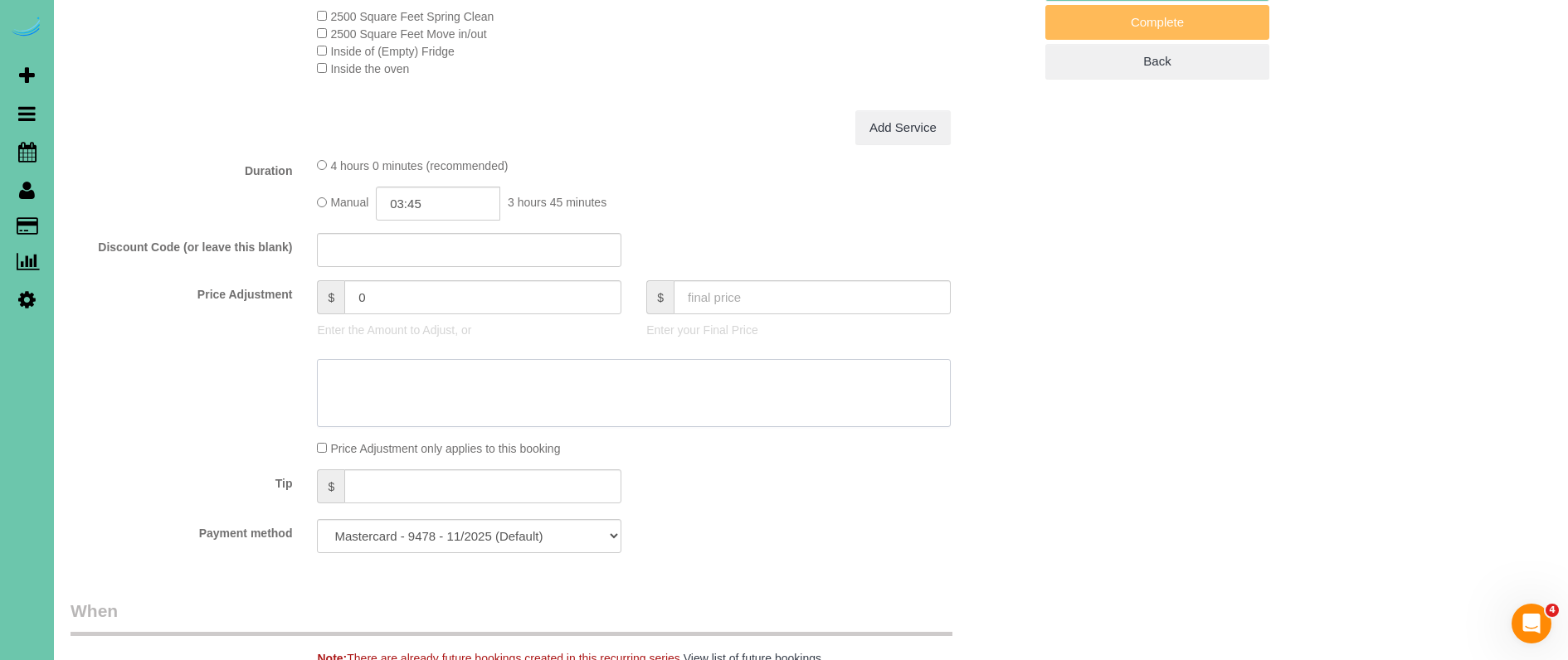
click at [456, 379] on textarea at bounding box center [633, 393] width 633 height 68
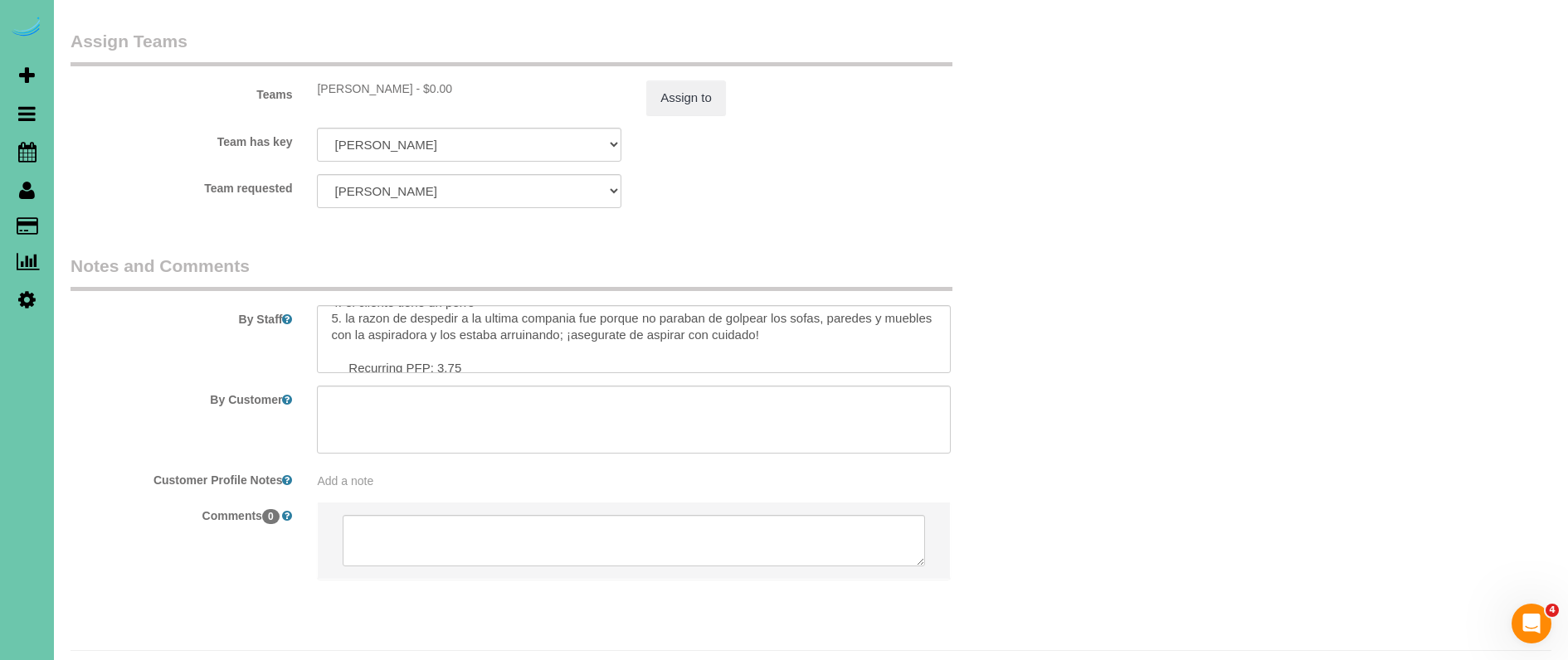
scroll to position [1824, 0]
type textarea "NEW RATE - [DATE]"
click at [694, 82] on button "Assign to" at bounding box center [686, 98] width 80 height 34
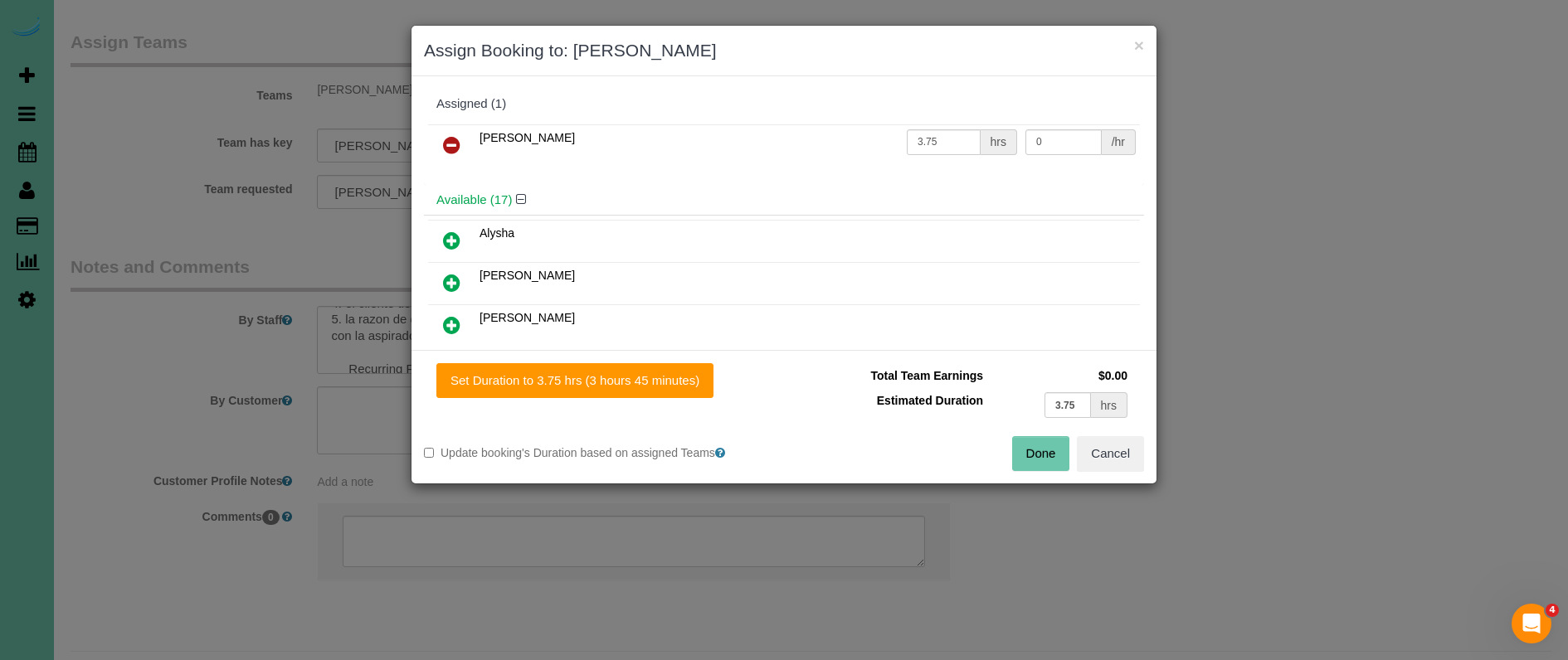
click at [1028, 461] on button "Done" at bounding box center [1041, 453] width 58 height 34
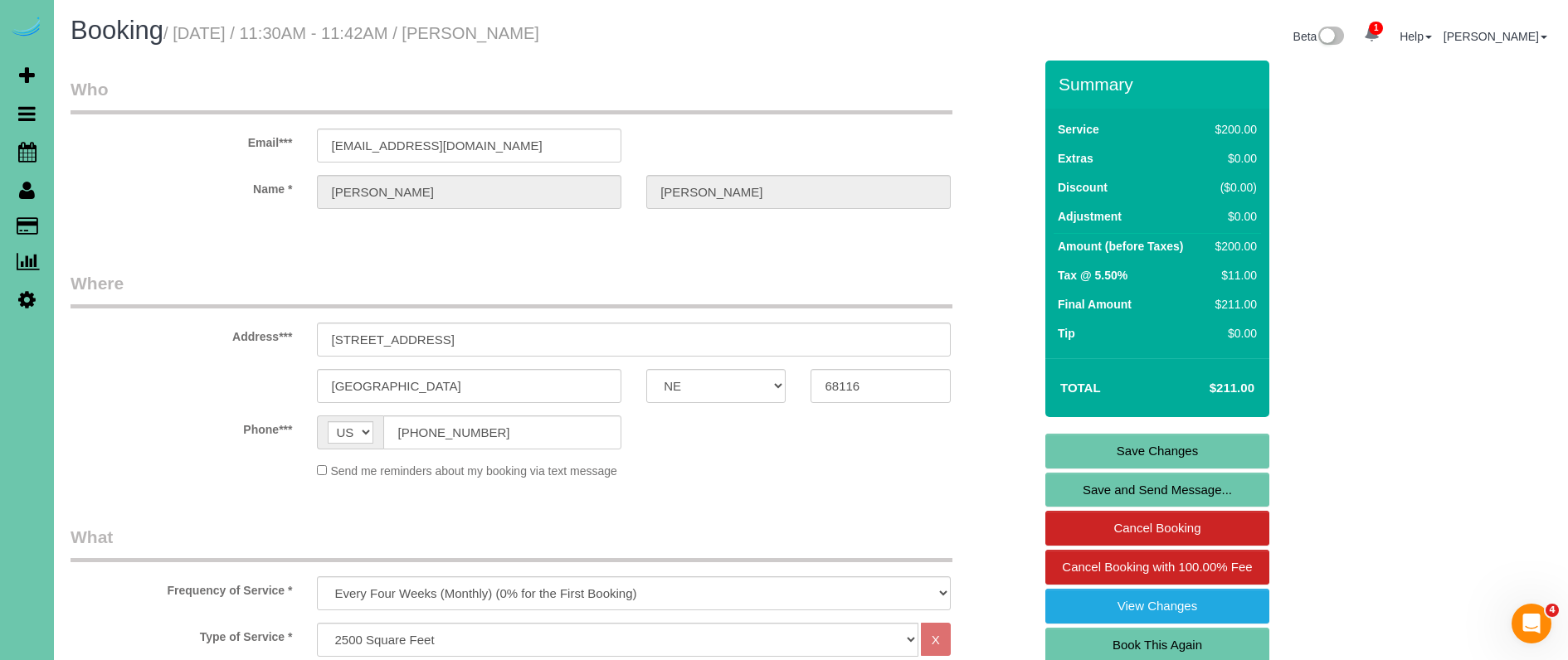
scroll to position [0, 0]
click at [1085, 457] on link "Save Changes" at bounding box center [1157, 451] width 224 height 34
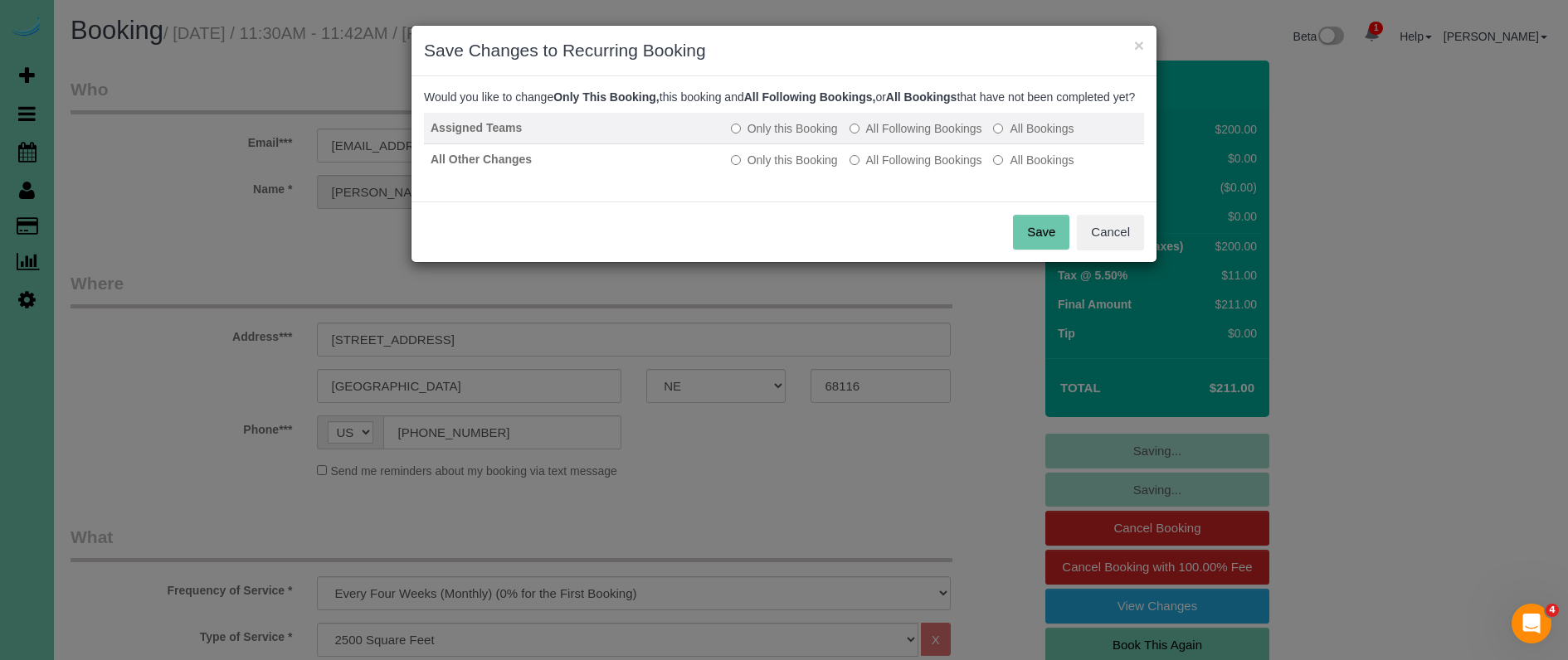
click at [935, 137] on label "All Following Bookings" at bounding box center [916, 129] width 133 height 17
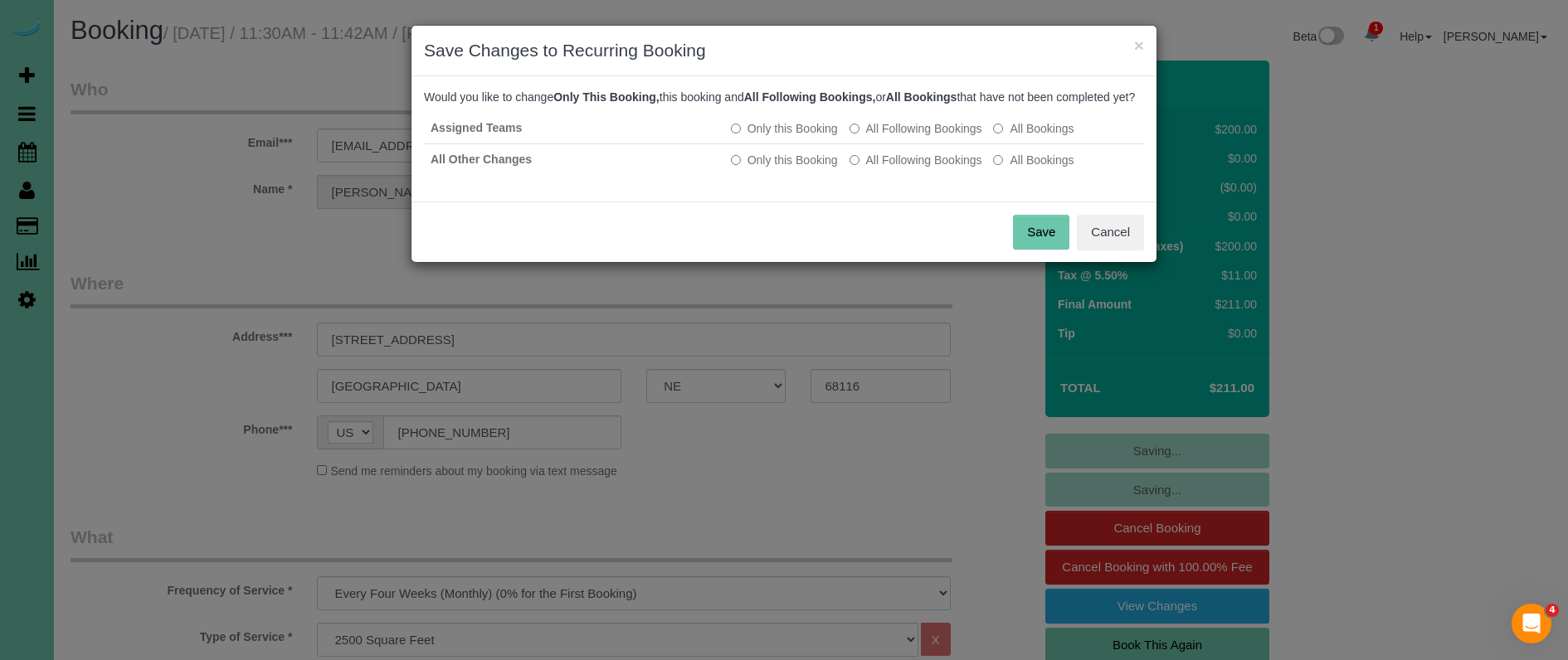
drag, startPoint x: 938, startPoint y: 173, endPoint x: 1010, endPoint y: 223, distance: 87.7
click at [940, 168] on label "All Following Bookings" at bounding box center [916, 161] width 133 height 17
drag, startPoint x: 1038, startPoint y: 244, endPoint x: 790, endPoint y: 163, distance: 260.9
click at [1036, 243] on button "Save" at bounding box center [1041, 232] width 56 height 34
